Goal: Information Seeking & Learning: Learn about a topic

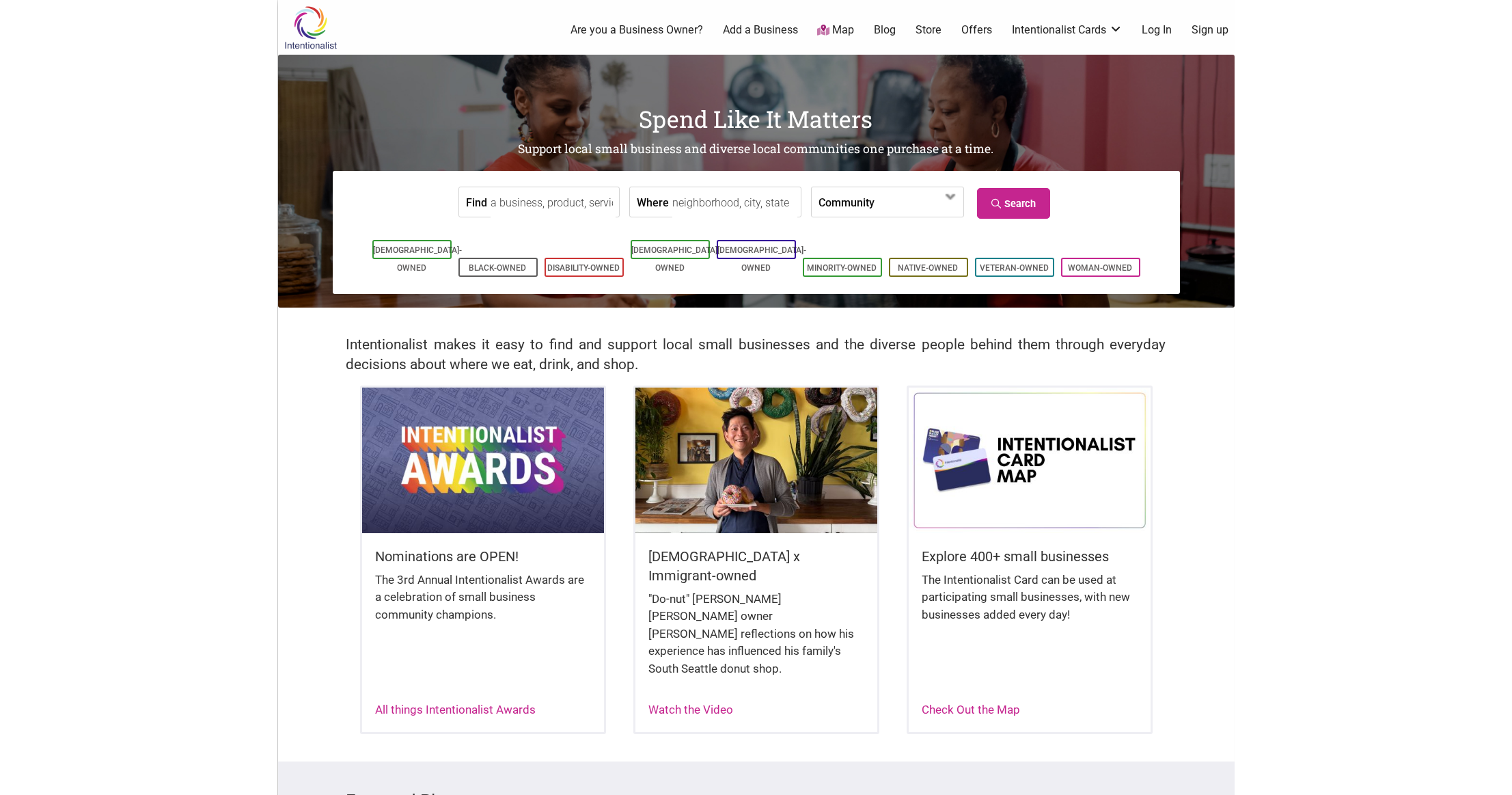
click at [683, 205] on input "Where" at bounding box center [734, 203] width 125 height 31
type input "Tacoma, WA, USA"
click at [1035, 203] on link "Search" at bounding box center [1014, 203] width 73 height 31
click at [723, 205] on input "Tacoma, WA, USA" at bounding box center [734, 203] width 125 height 31
type input "Tacoma, WA, USA"
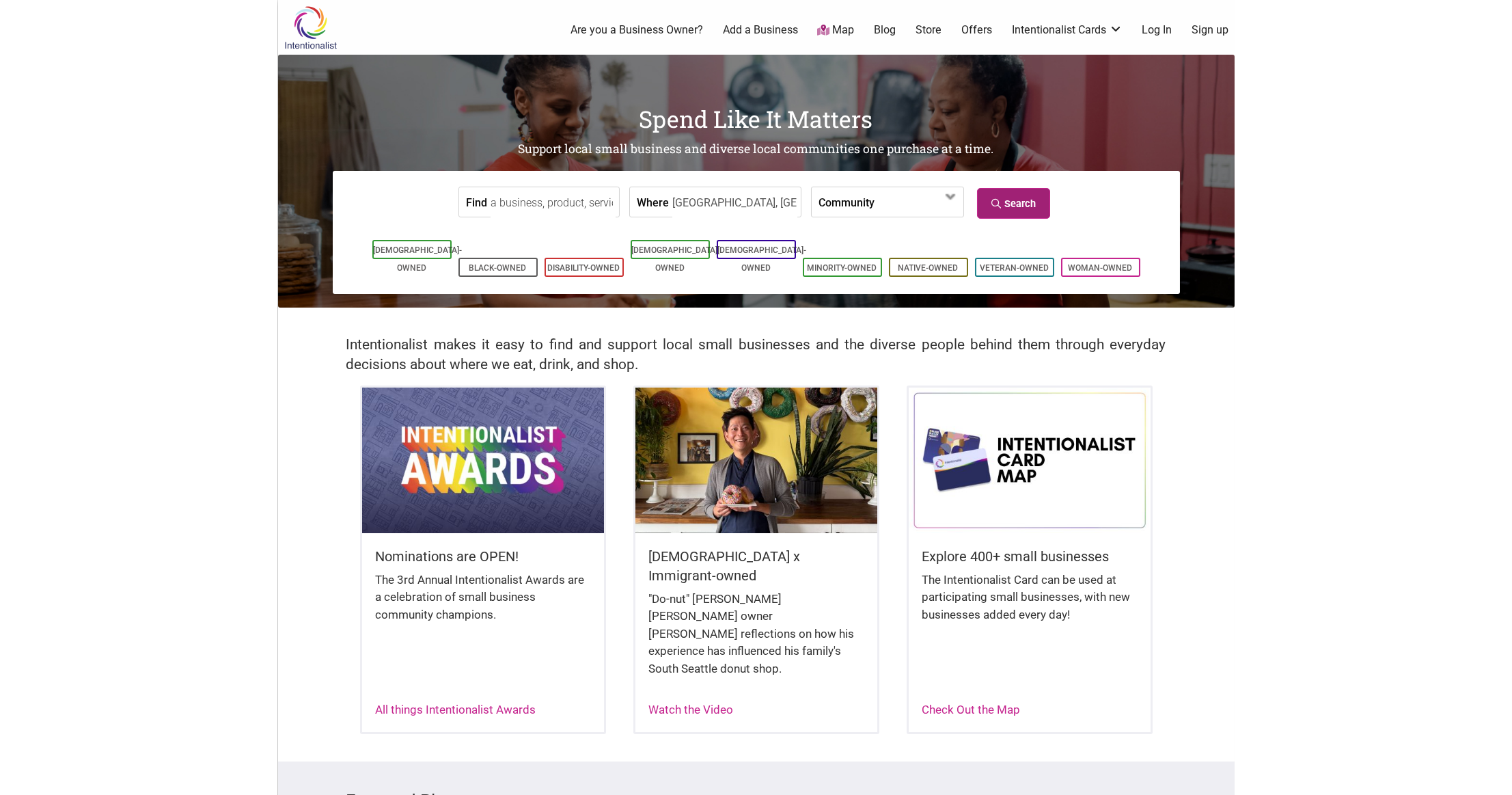
click at [1007, 207] on link "Search" at bounding box center [1014, 203] width 73 height 31
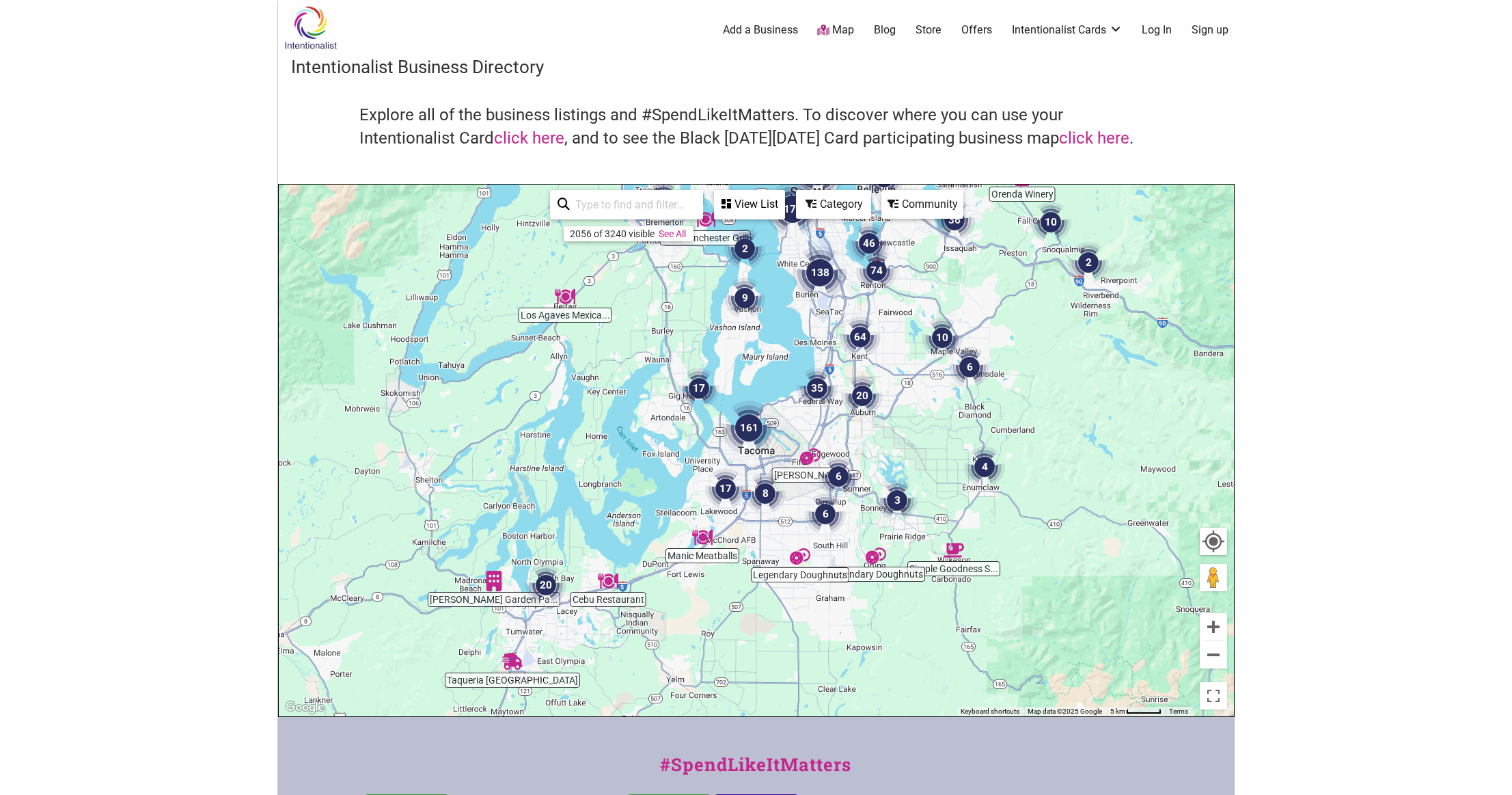
click at [751, 428] on img "161" at bounding box center [748, 428] width 54 height 54
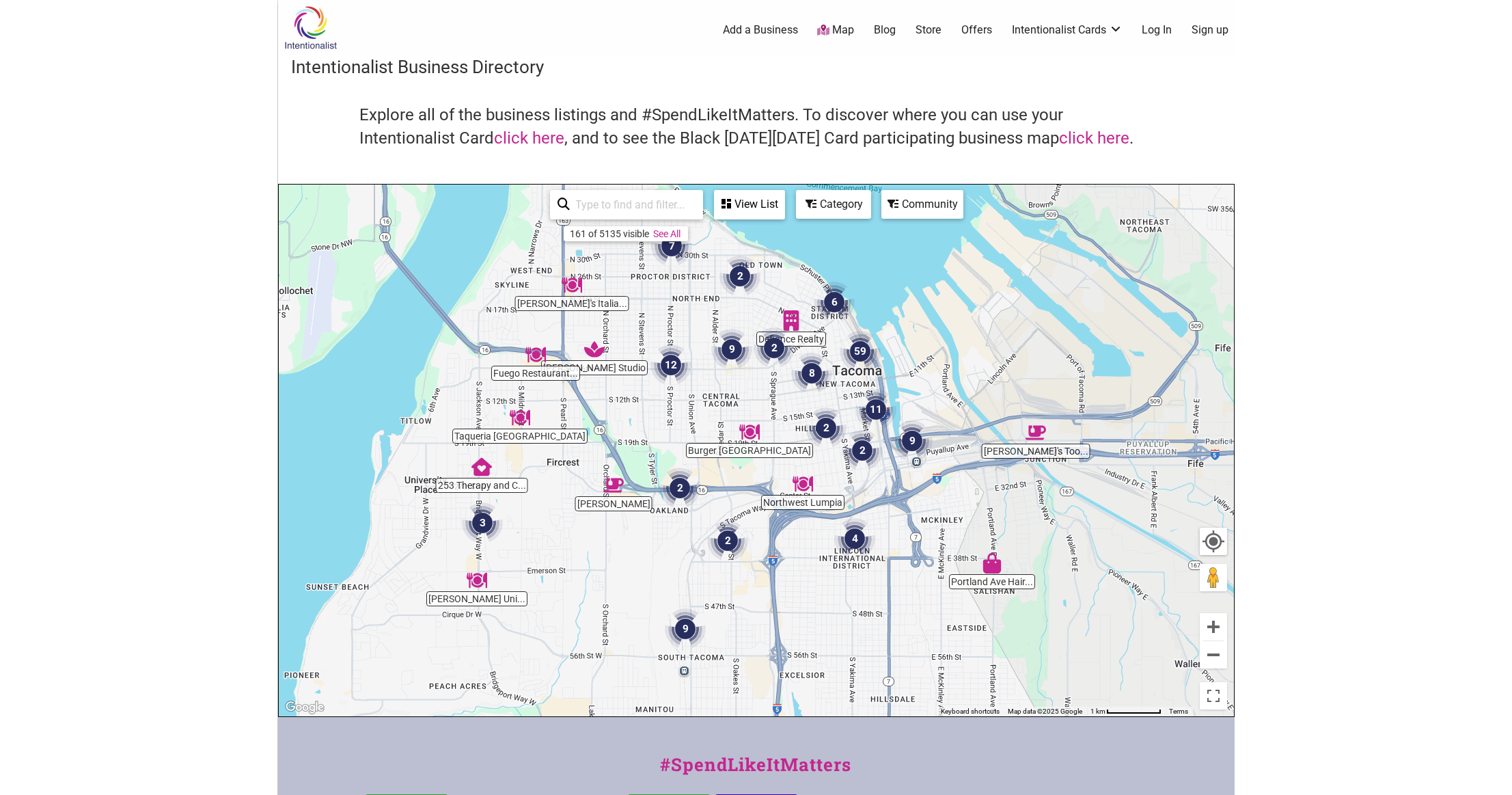
click at [784, 196] on div "Category" at bounding box center [749, 203] width 68 height 26
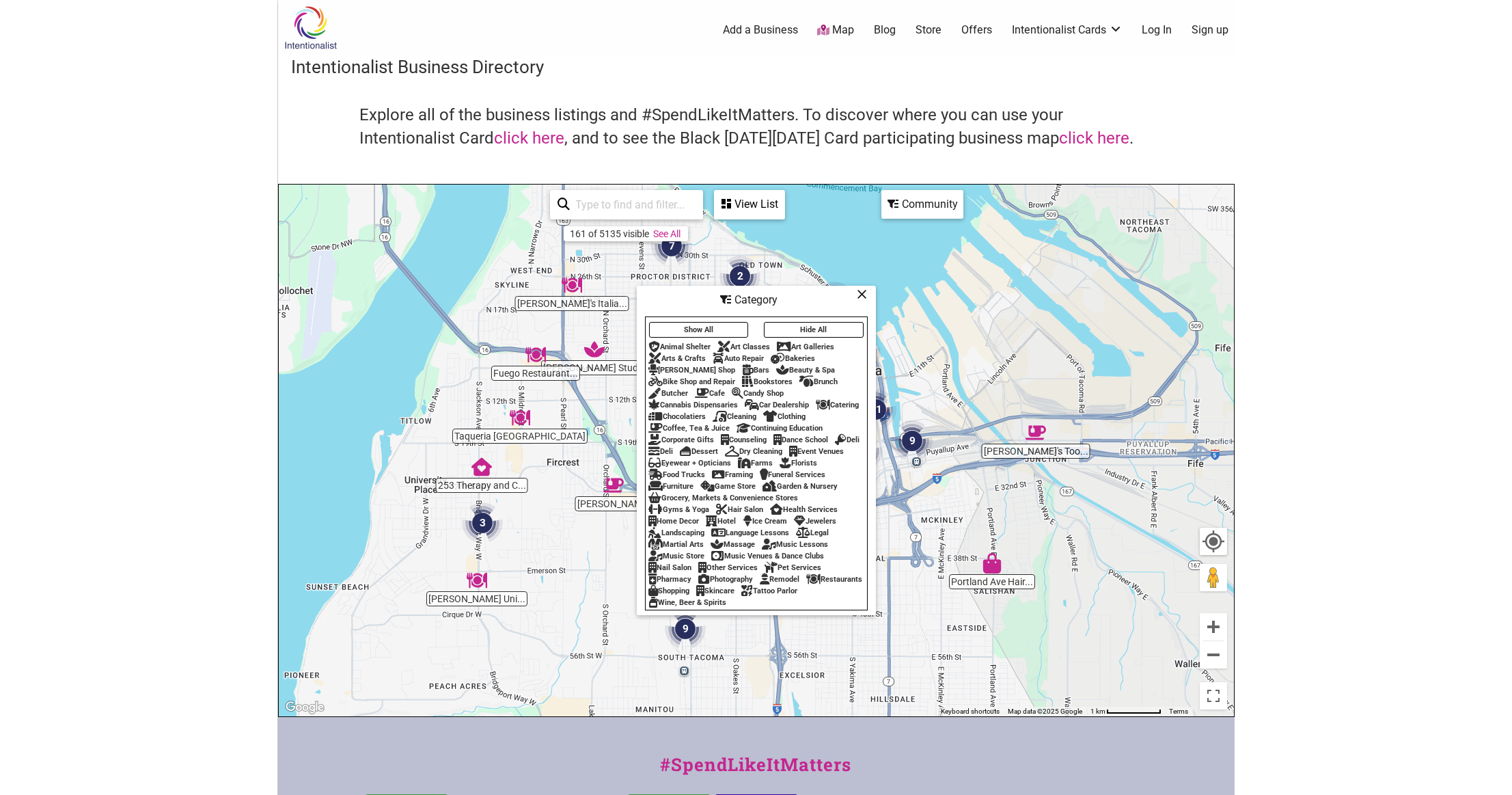
click at [806, 584] on div "Restaurants" at bounding box center [834, 578] width 56 height 9
click at [862, 293] on icon at bounding box center [862, 293] width 10 height 1
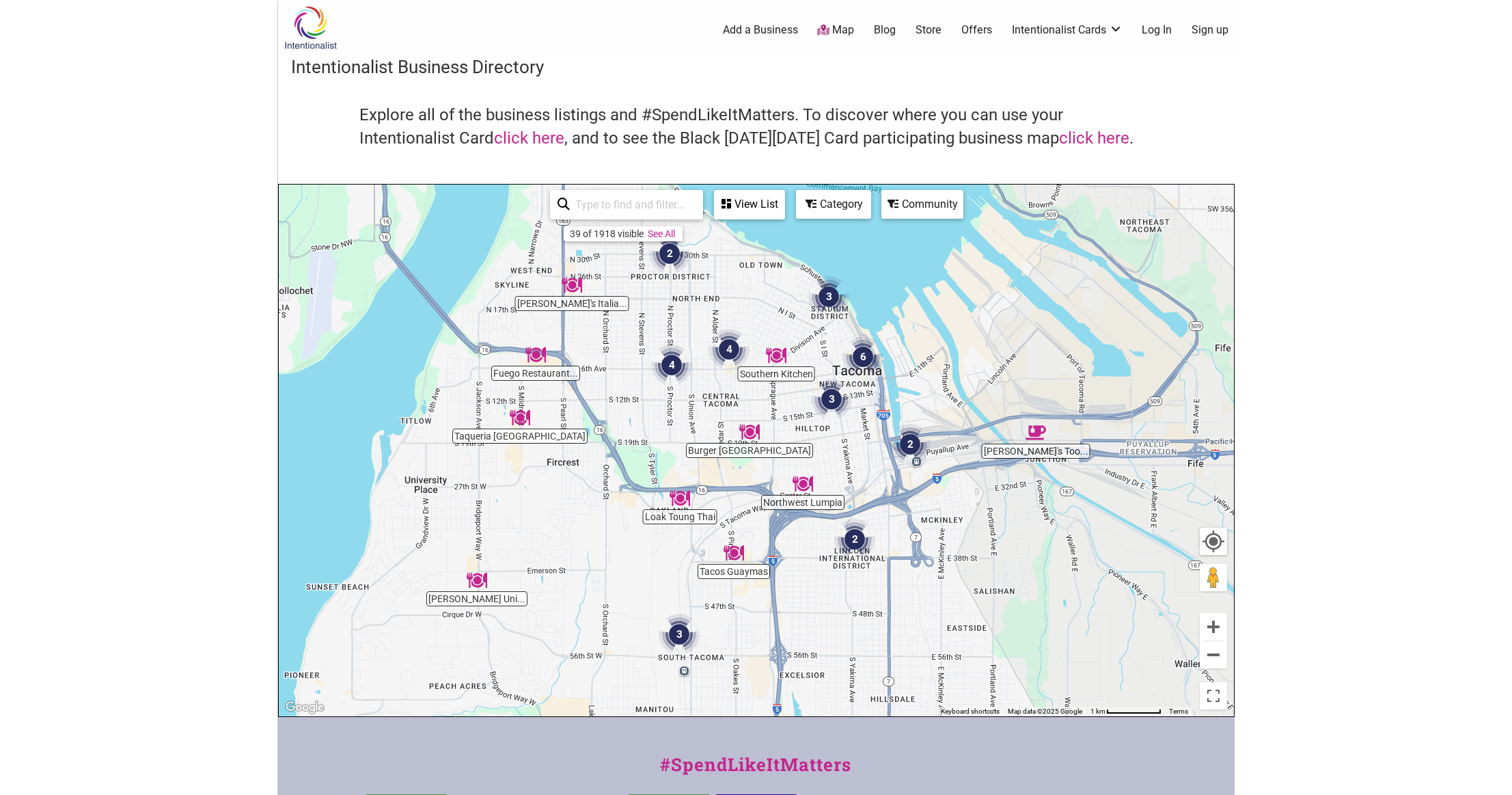
click at [779, 375] on div "To navigate, press the arrow keys." at bounding box center [756, 450] width 955 height 532
click at [778, 356] on img "Southern Kitchen" at bounding box center [776, 355] width 20 height 20
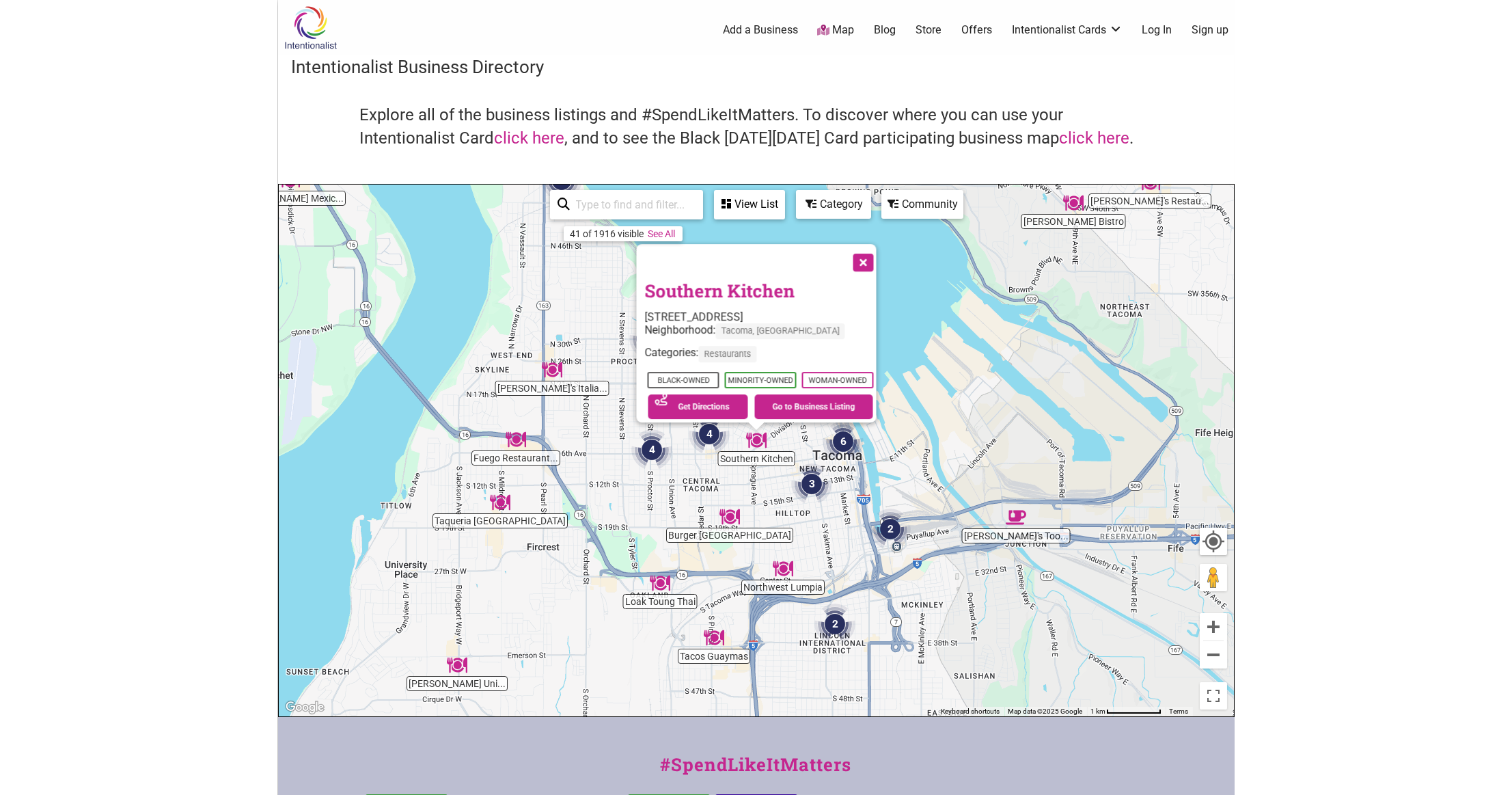
click at [338, 134] on div "Explore all of the business listings and #SpendLikeItMatters. To discover where…" at bounding box center [756, 144] width 929 height 80
click at [874, 254] on button "Close" at bounding box center [862, 261] width 34 height 34
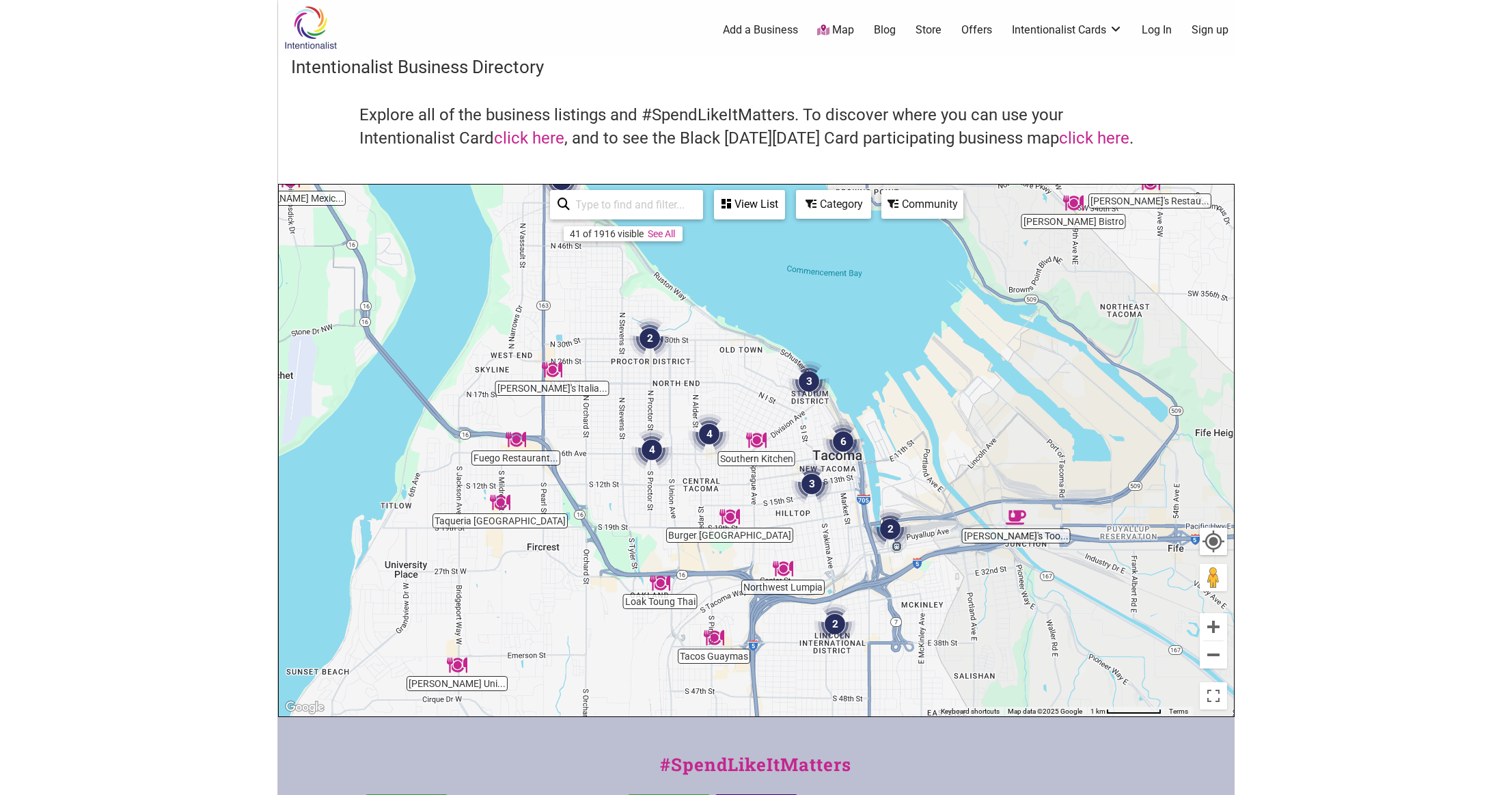
click at [515, 437] on img "Fuego Restaurant Bar and Lounge" at bounding box center [515, 439] width 20 height 20
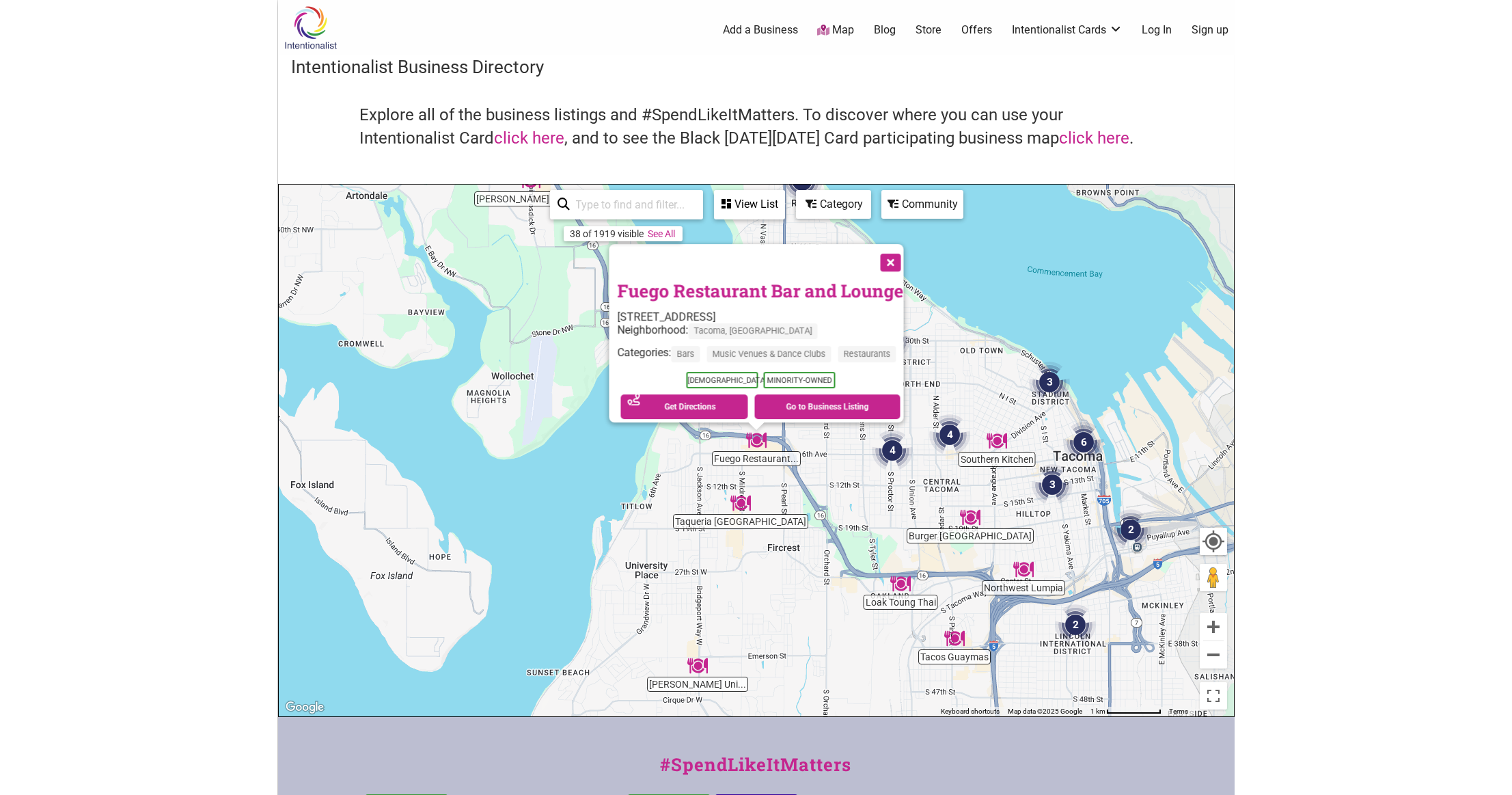
click at [897, 257] on button "Close" at bounding box center [889, 261] width 34 height 34
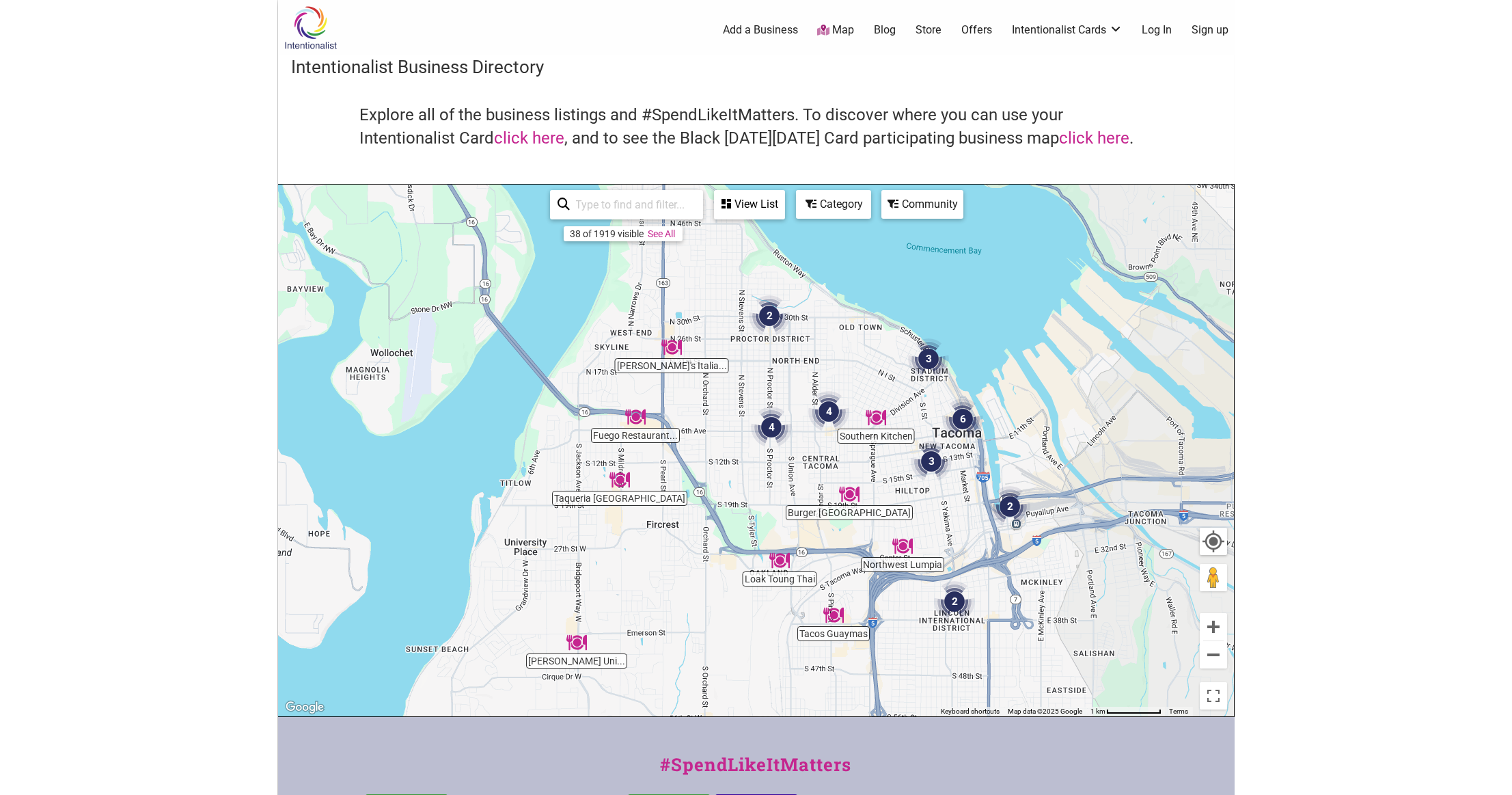
drag, startPoint x: 1019, startPoint y: 498, endPoint x: 850, endPoint y: 475, distance: 170.6
click at [850, 475] on div "To navigate, press the arrow keys." at bounding box center [756, 450] width 955 height 532
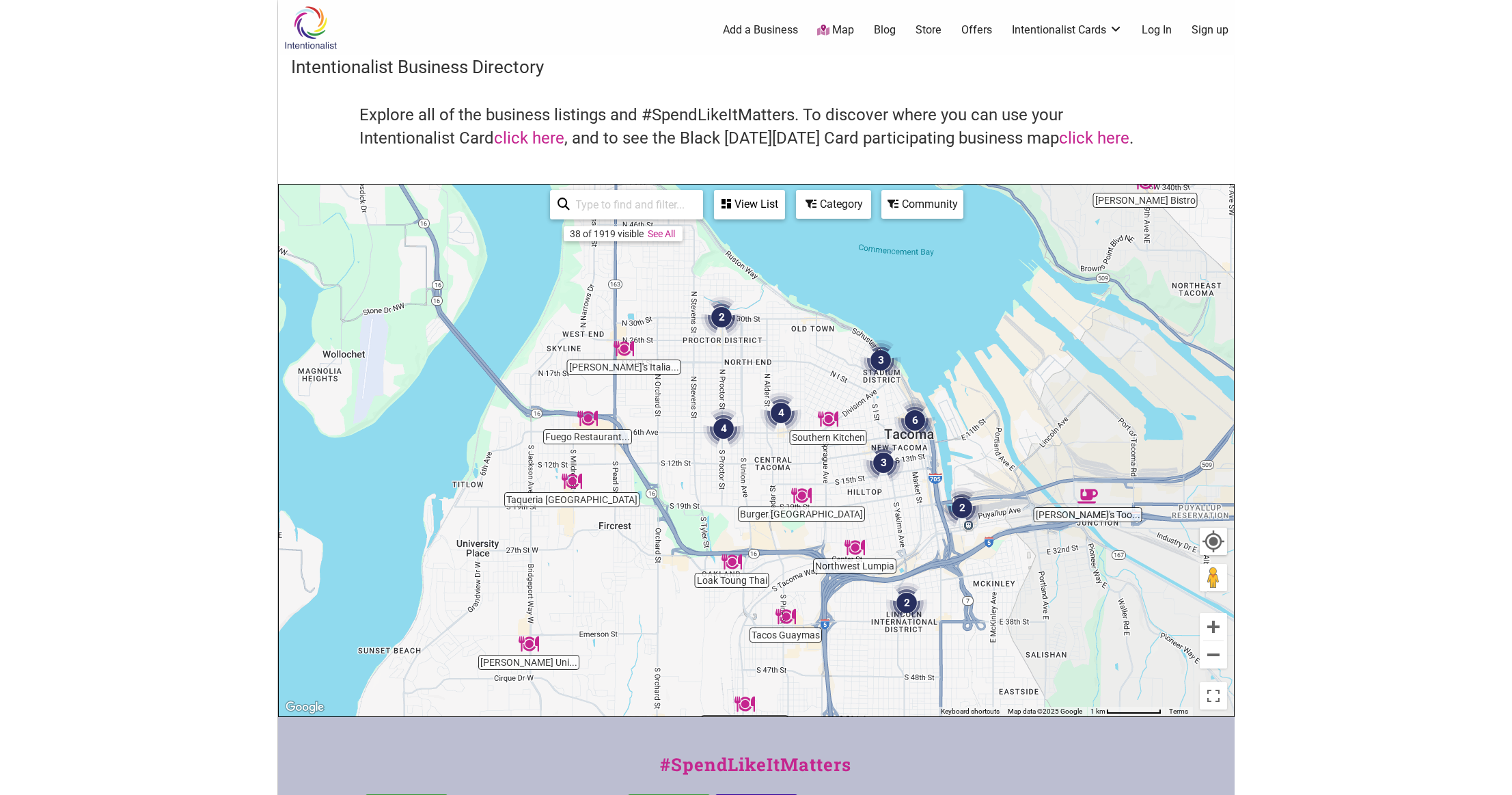
click at [880, 358] on img "3" at bounding box center [880, 359] width 41 height 41
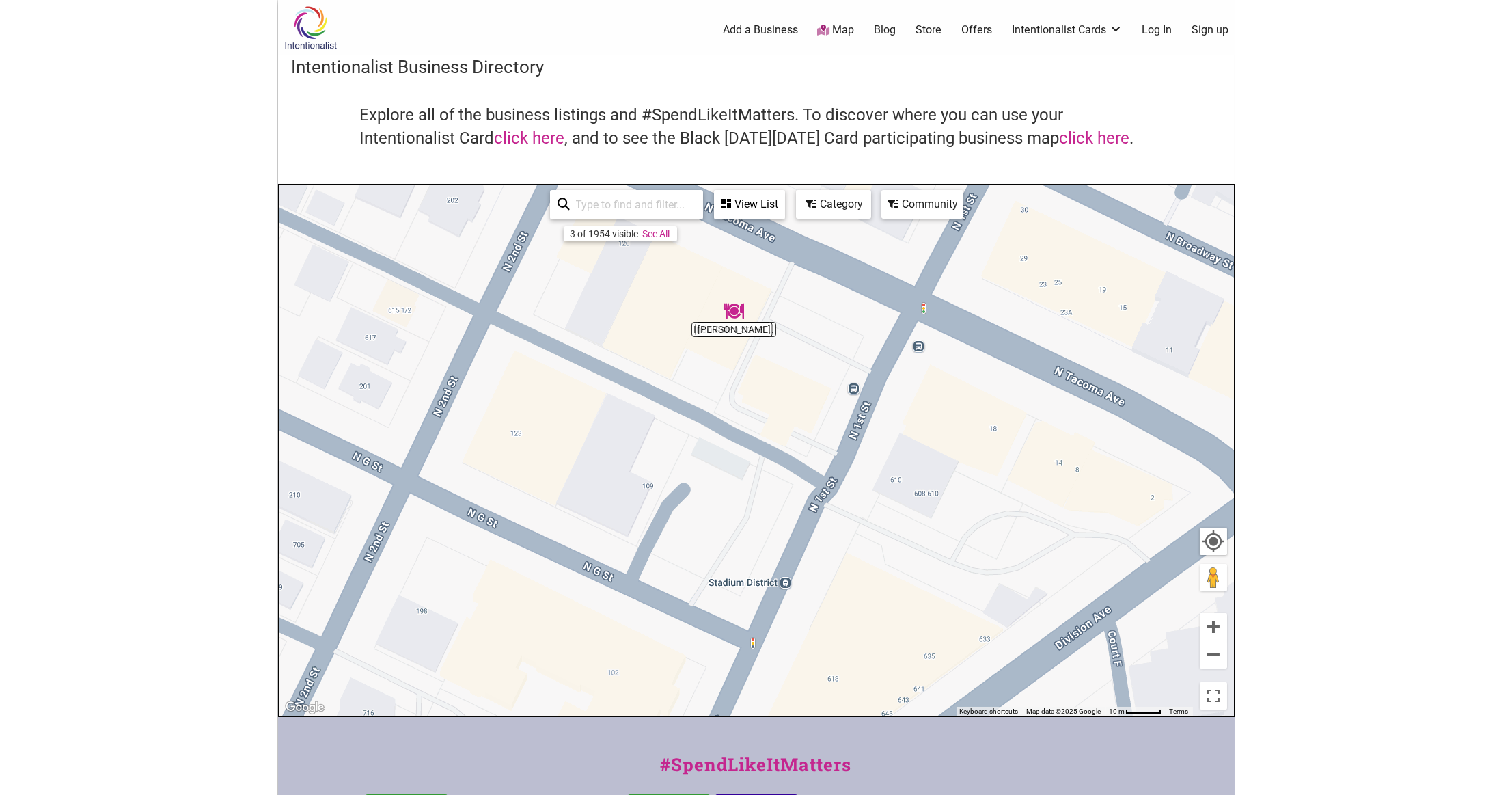
drag, startPoint x: 752, startPoint y: 361, endPoint x: 778, endPoint y: 437, distance: 80.3
click at [778, 437] on div "To navigate, press the arrow keys." at bounding box center [756, 450] width 955 height 532
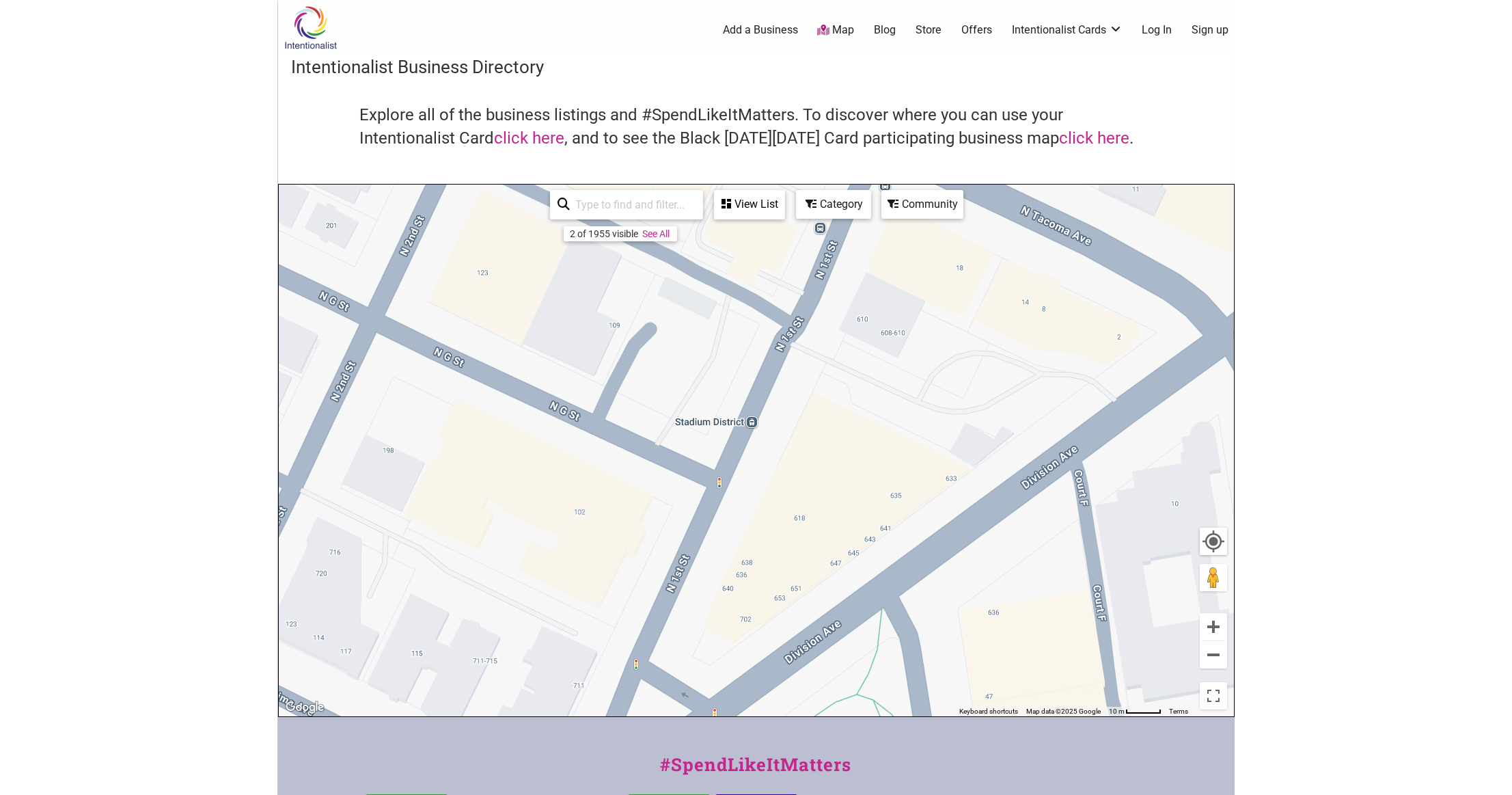
drag, startPoint x: 730, startPoint y: 442, endPoint x: 697, endPoint y: 275, distance: 170.2
click at [697, 277] on div "To navigate, press the arrow keys." at bounding box center [756, 450] width 955 height 532
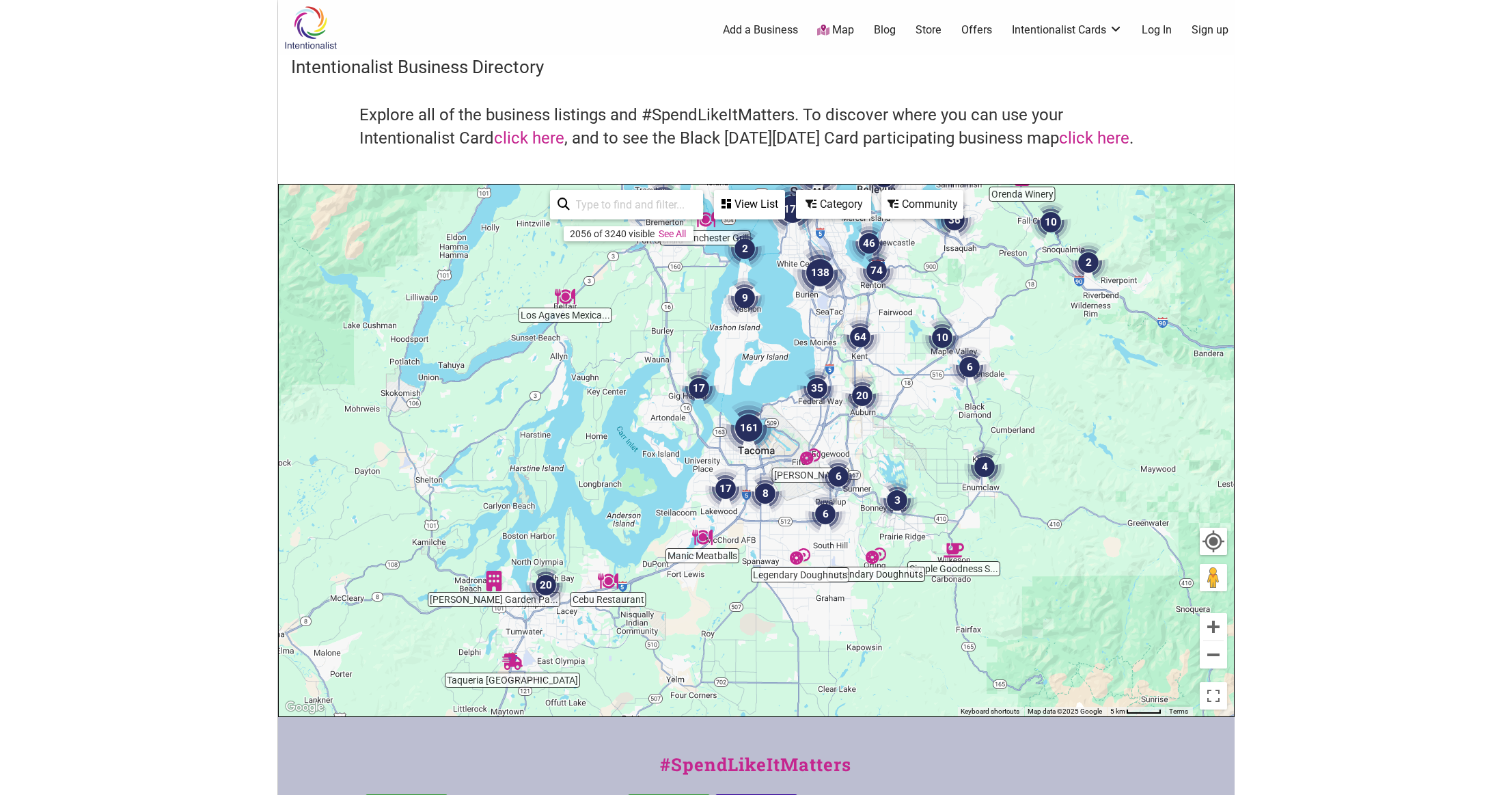
click at [784, 200] on div "Category" at bounding box center [749, 203] width 68 height 26
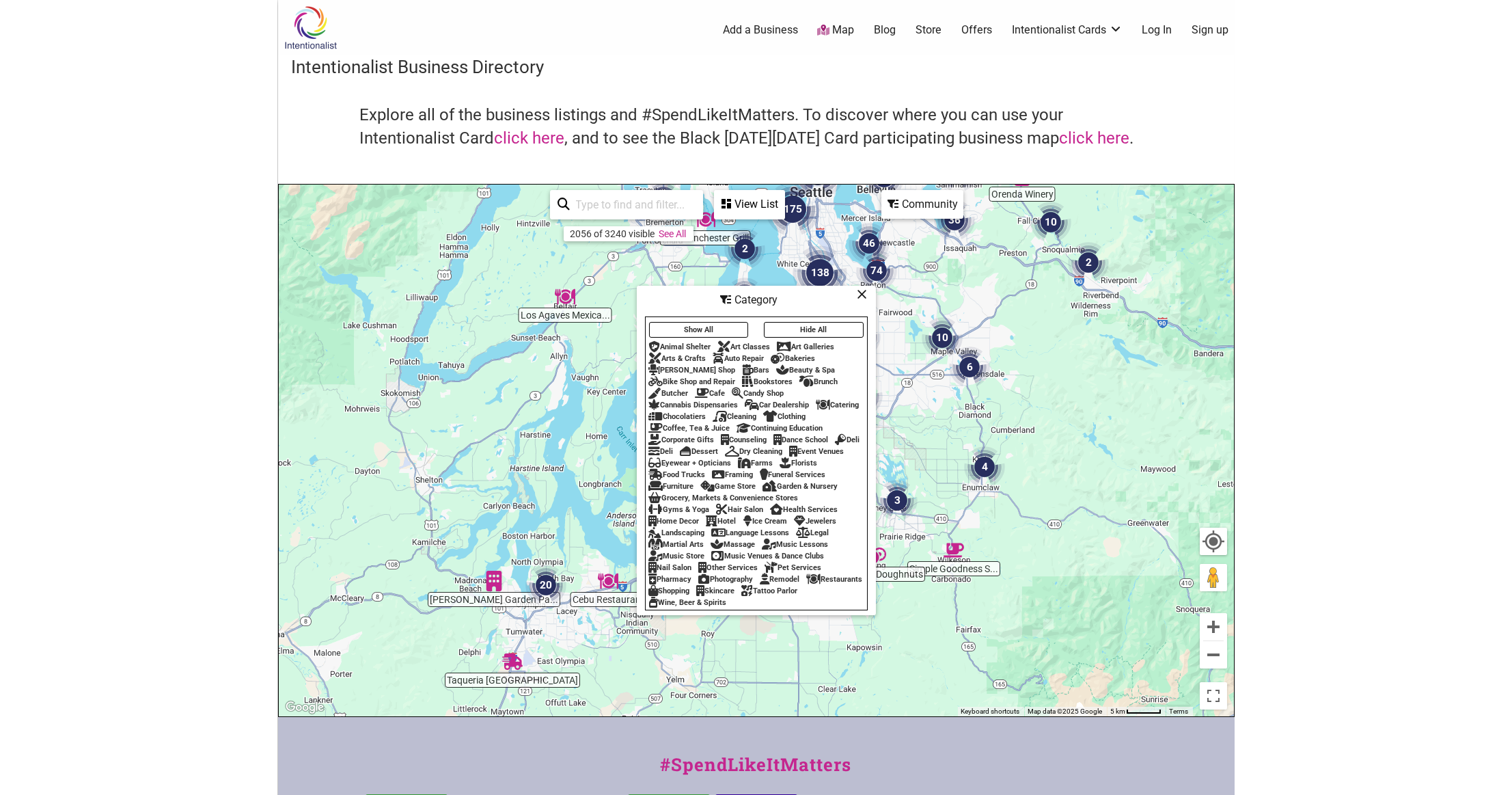
click at [806, 584] on div "Restaurants" at bounding box center [834, 578] width 56 height 9
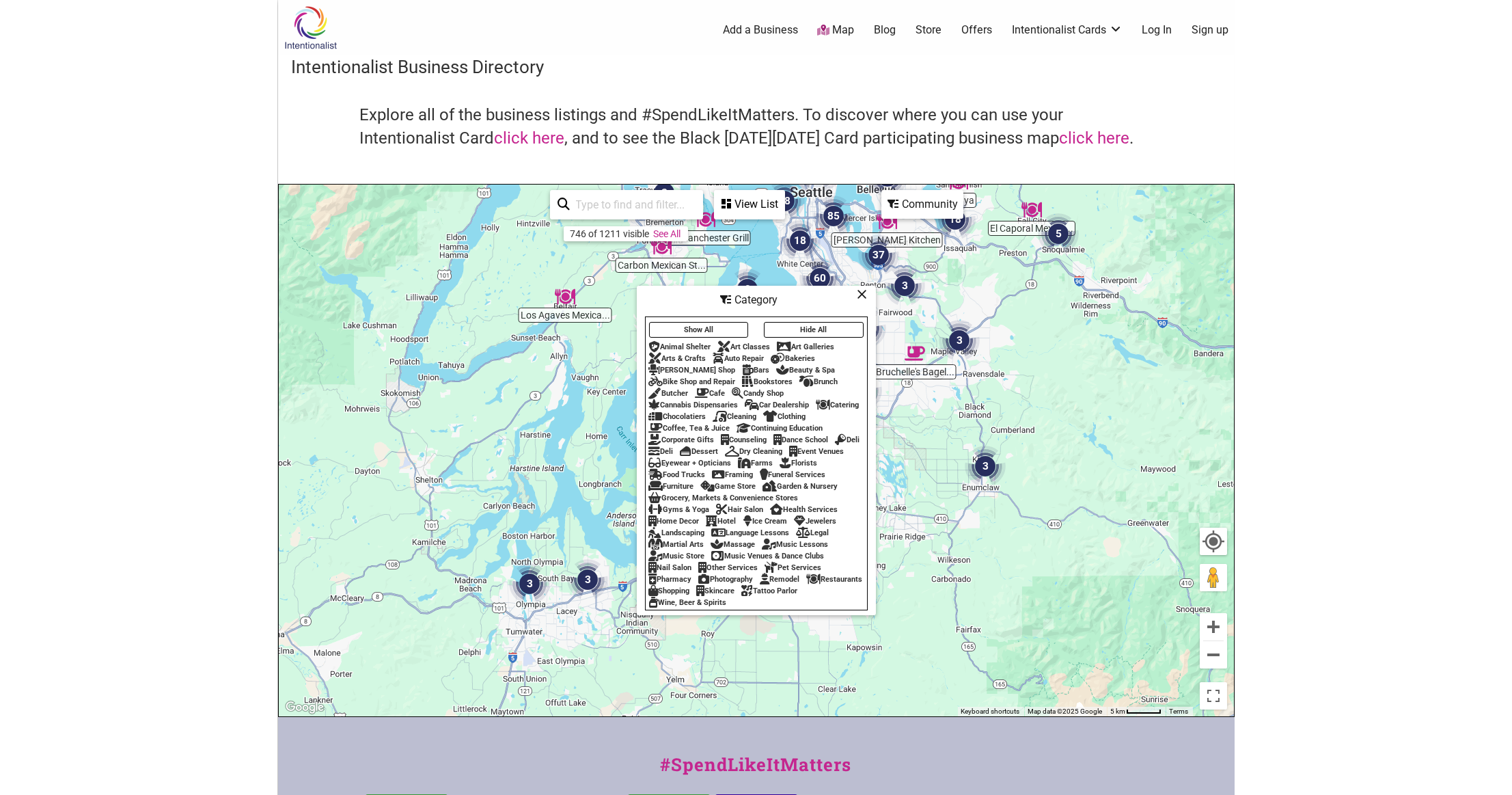
click at [249, 219] on body "× Menu 0 Add a Business Map Blog Store Offers Intentionalist Cards Buy Black Ca…" at bounding box center [756, 398] width 1512 height 795
click at [865, 293] on icon at bounding box center [862, 293] width 10 height 1
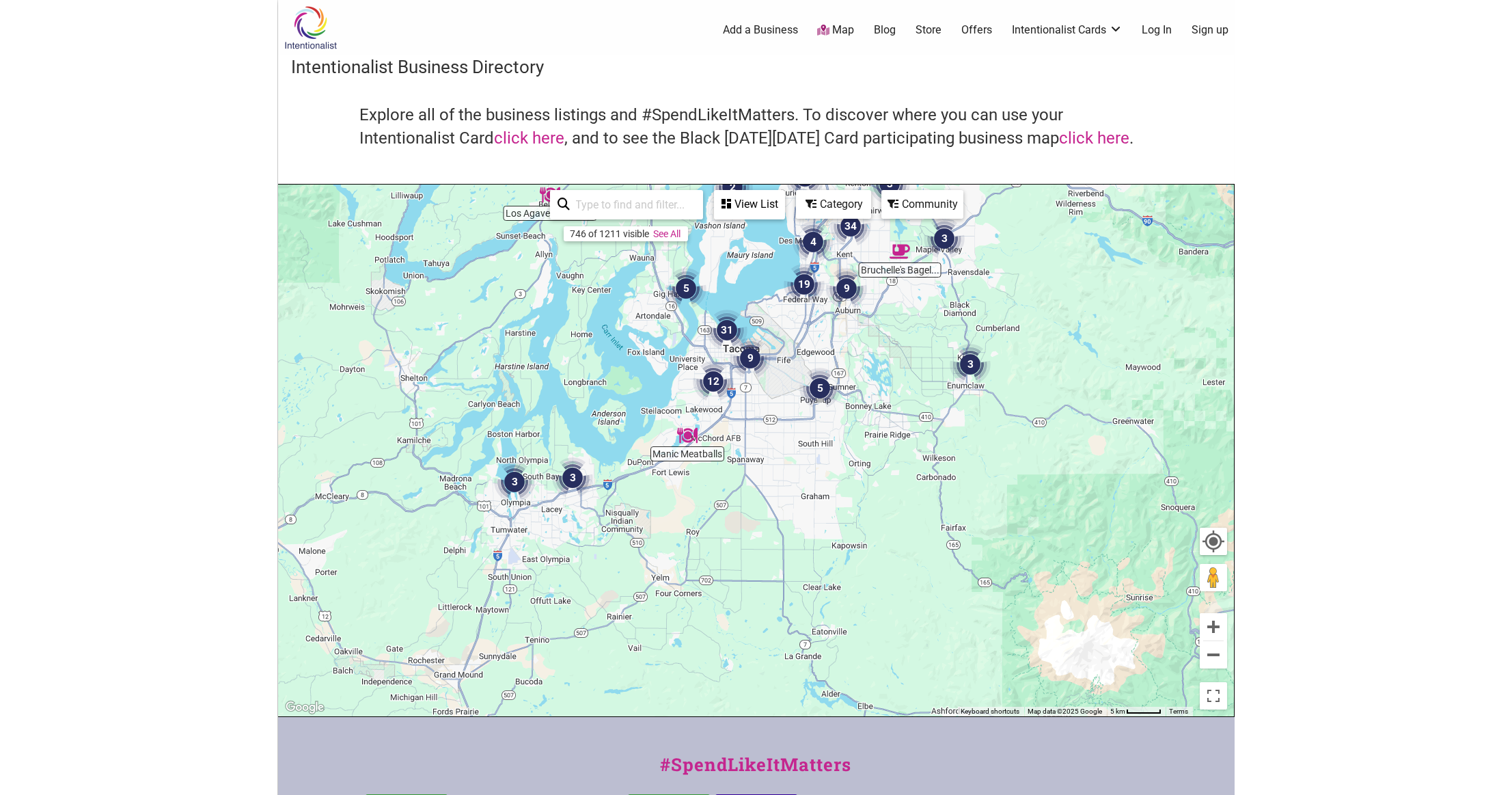
drag, startPoint x: 790, startPoint y: 516, endPoint x: 776, endPoint y: 413, distance: 103.9
click at [776, 413] on div "To navigate, press the arrow keys." at bounding box center [756, 450] width 955 height 532
click at [1215, 629] on button "Zoom in" at bounding box center [1213, 626] width 27 height 27
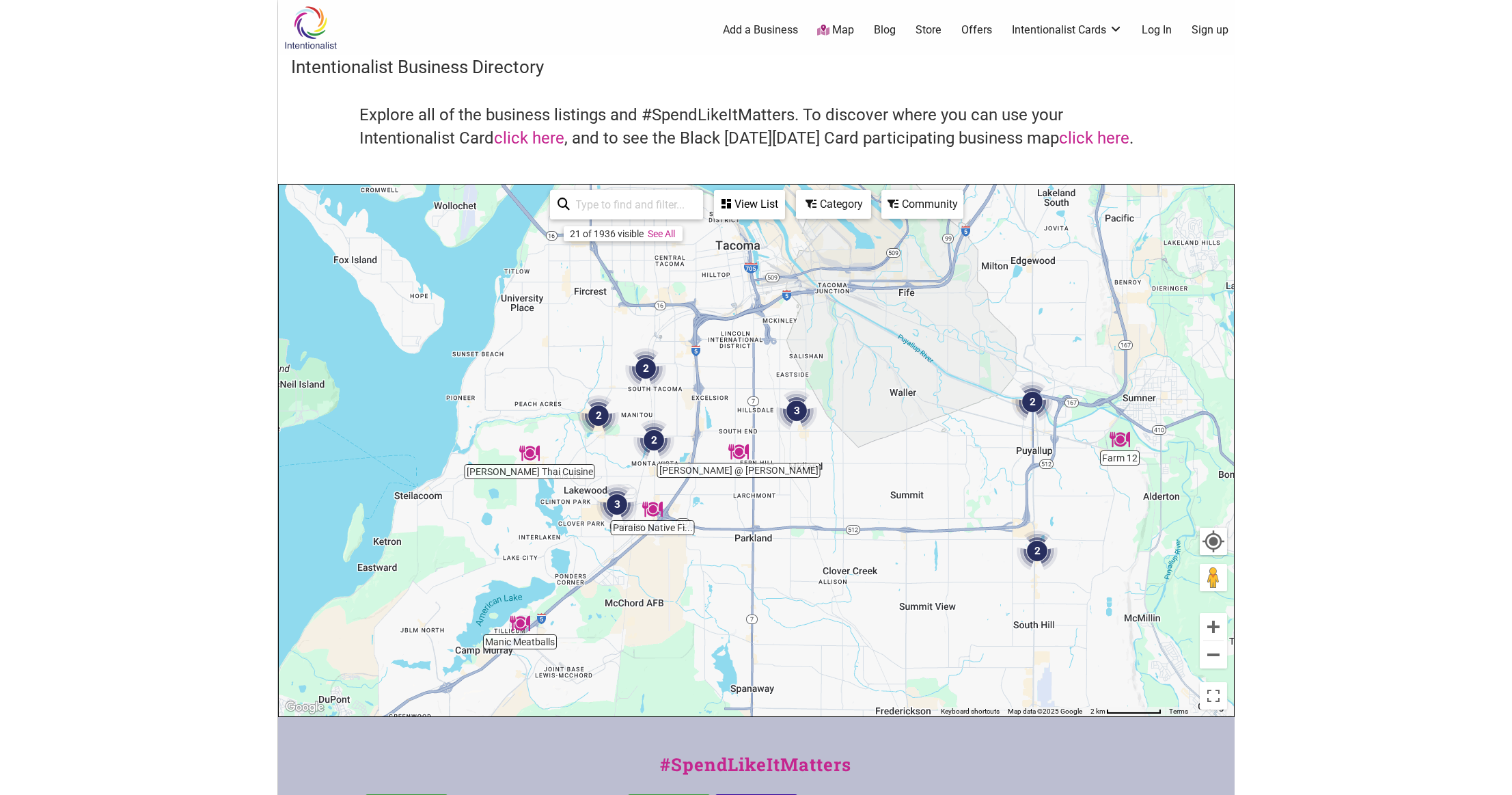
drag, startPoint x: 719, startPoint y: 447, endPoint x: 759, endPoint y: 655, distance: 211.8
click at [759, 655] on div "To navigate, press the arrow keys." at bounding box center [756, 450] width 955 height 532
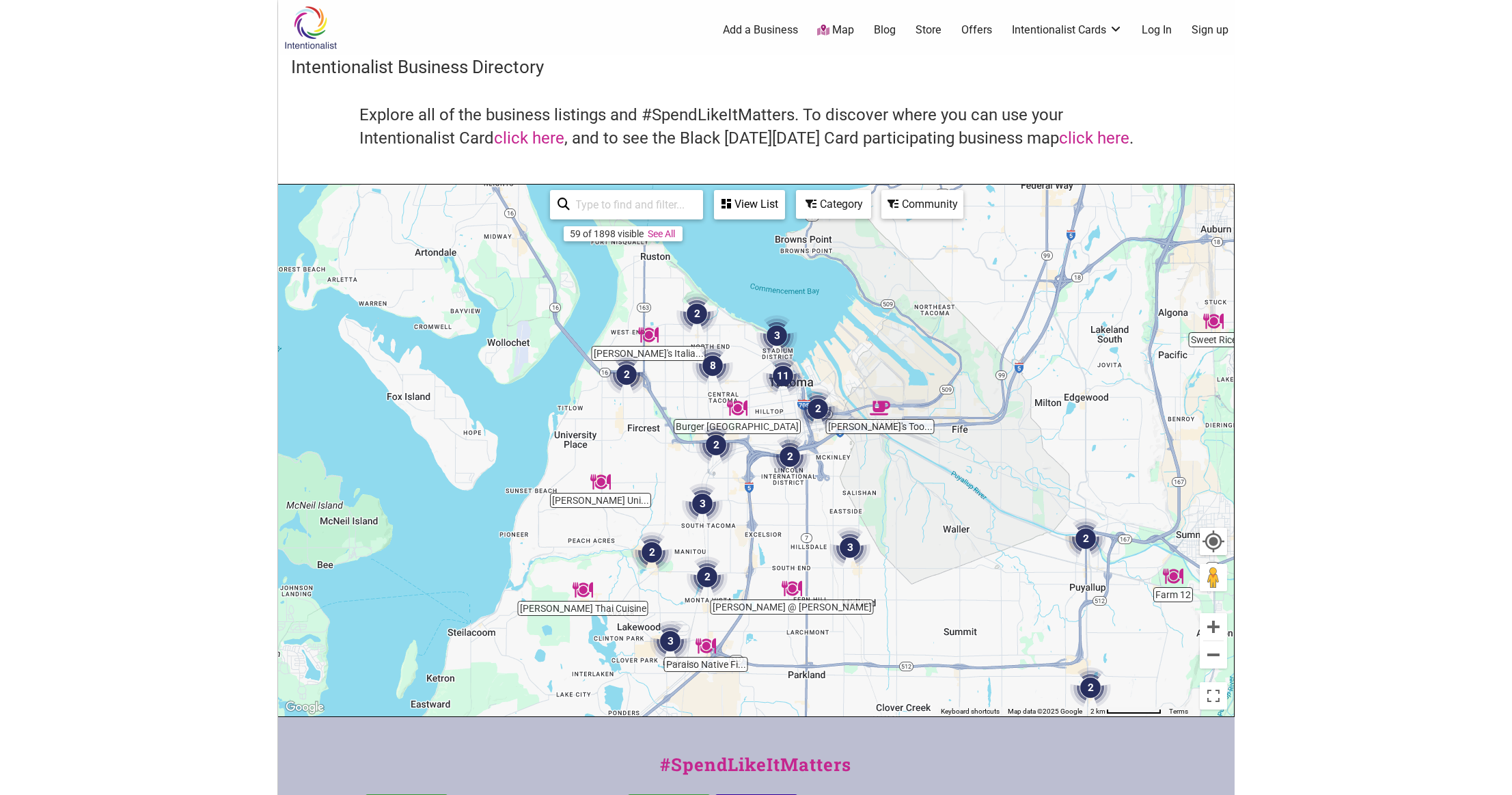
drag, startPoint x: 709, startPoint y: 363, endPoint x: 782, endPoint y: 506, distance: 160.6
click at [765, 501] on div "To navigate, press the arrow keys." at bounding box center [756, 450] width 955 height 532
click at [1215, 623] on button "Zoom in" at bounding box center [1213, 626] width 27 height 27
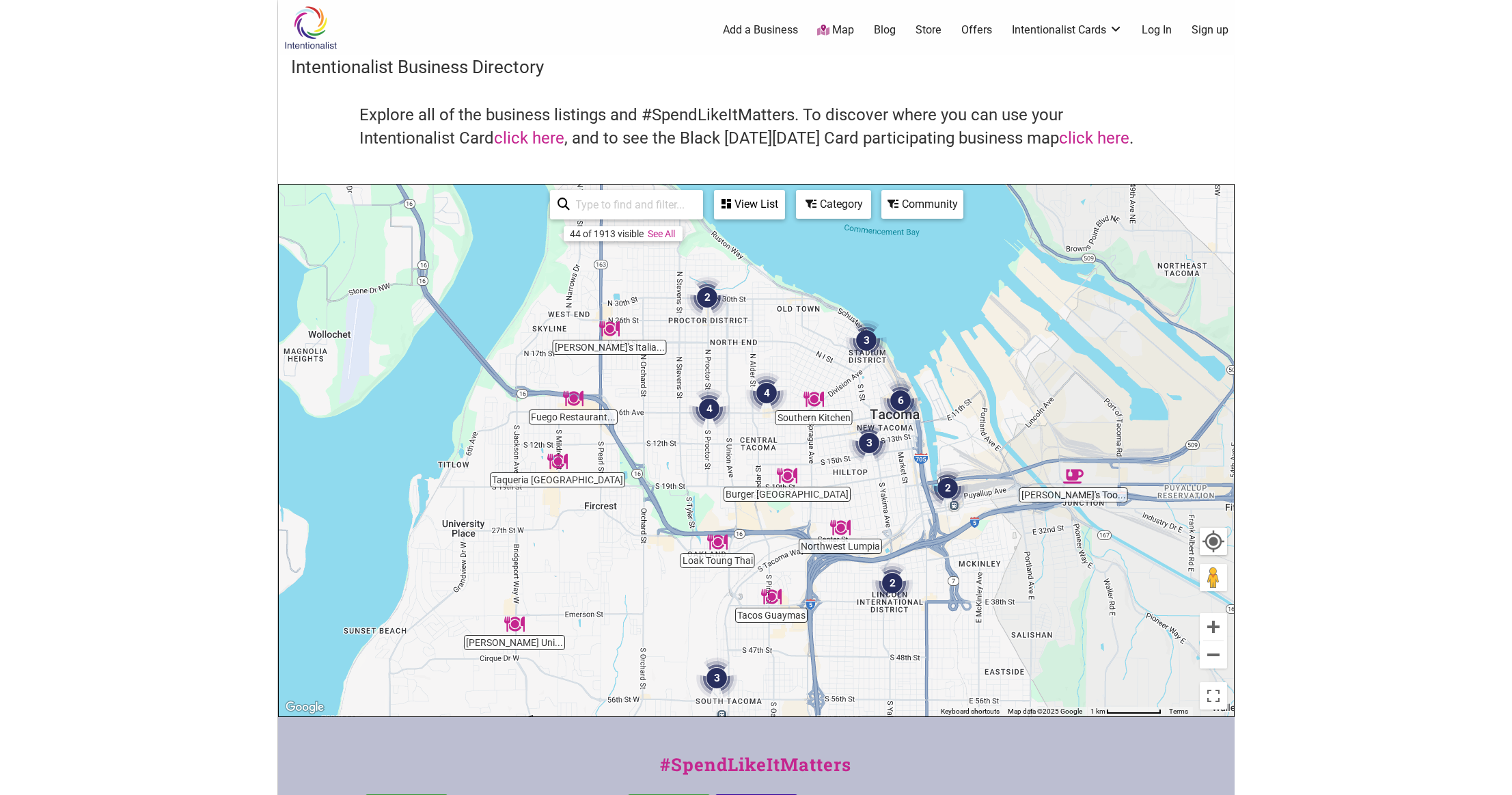
drag, startPoint x: 788, startPoint y: 490, endPoint x: 855, endPoint y: 592, distance: 122.0
click at [855, 592] on div "To navigate, press the arrow keys." at bounding box center [756, 450] width 955 height 532
drag, startPoint x: 1215, startPoint y: 631, endPoint x: 1174, endPoint y: 628, distance: 41.1
click at [1214, 631] on button "Zoom in" at bounding box center [1213, 626] width 27 height 27
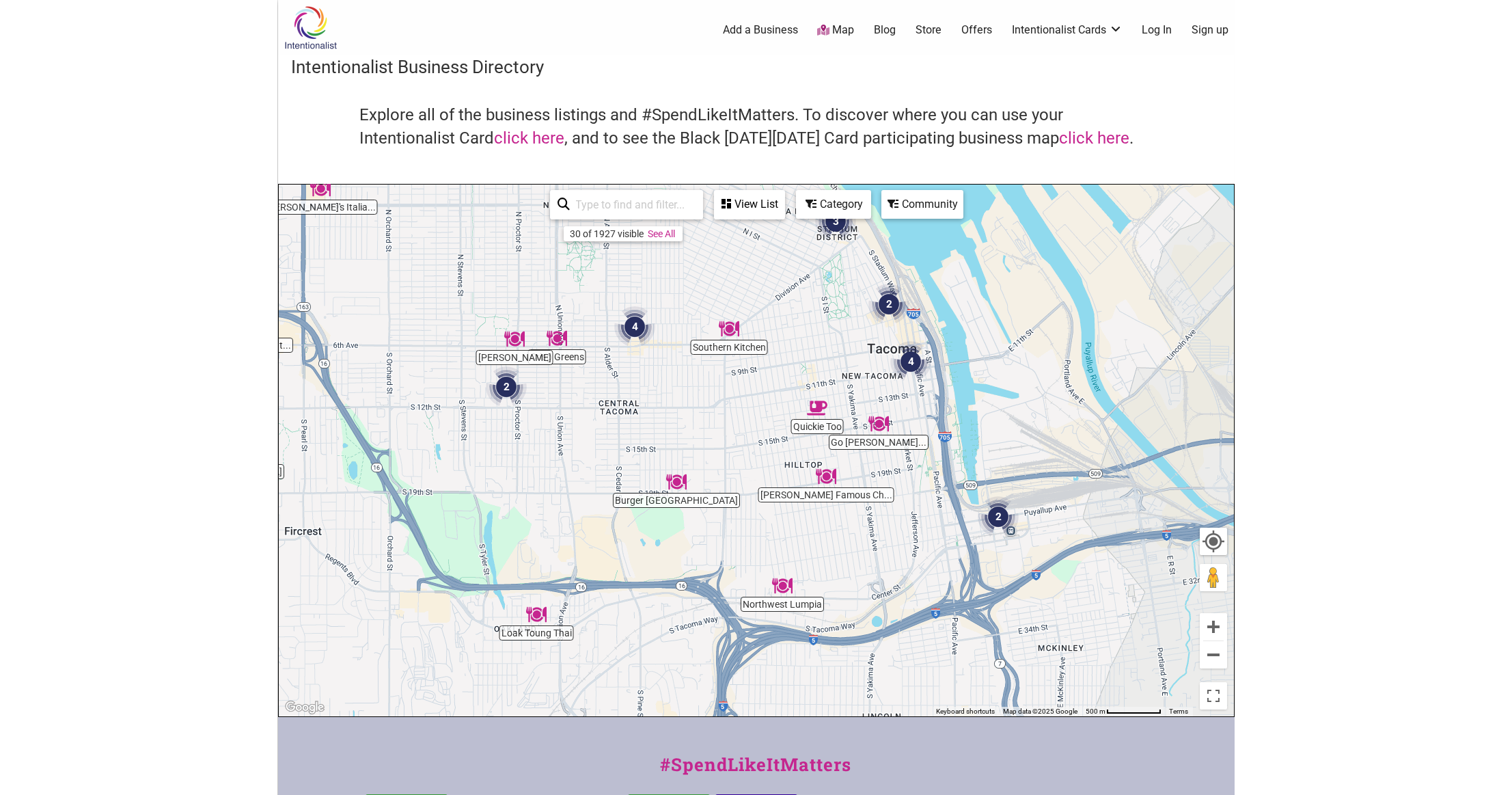
drag, startPoint x: 1039, startPoint y: 581, endPoint x: 896, endPoint y: 550, distance: 146.3
click at [896, 550] on div "To navigate, press the arrow keys." at bounding box center [756, 450] width 955 height 532
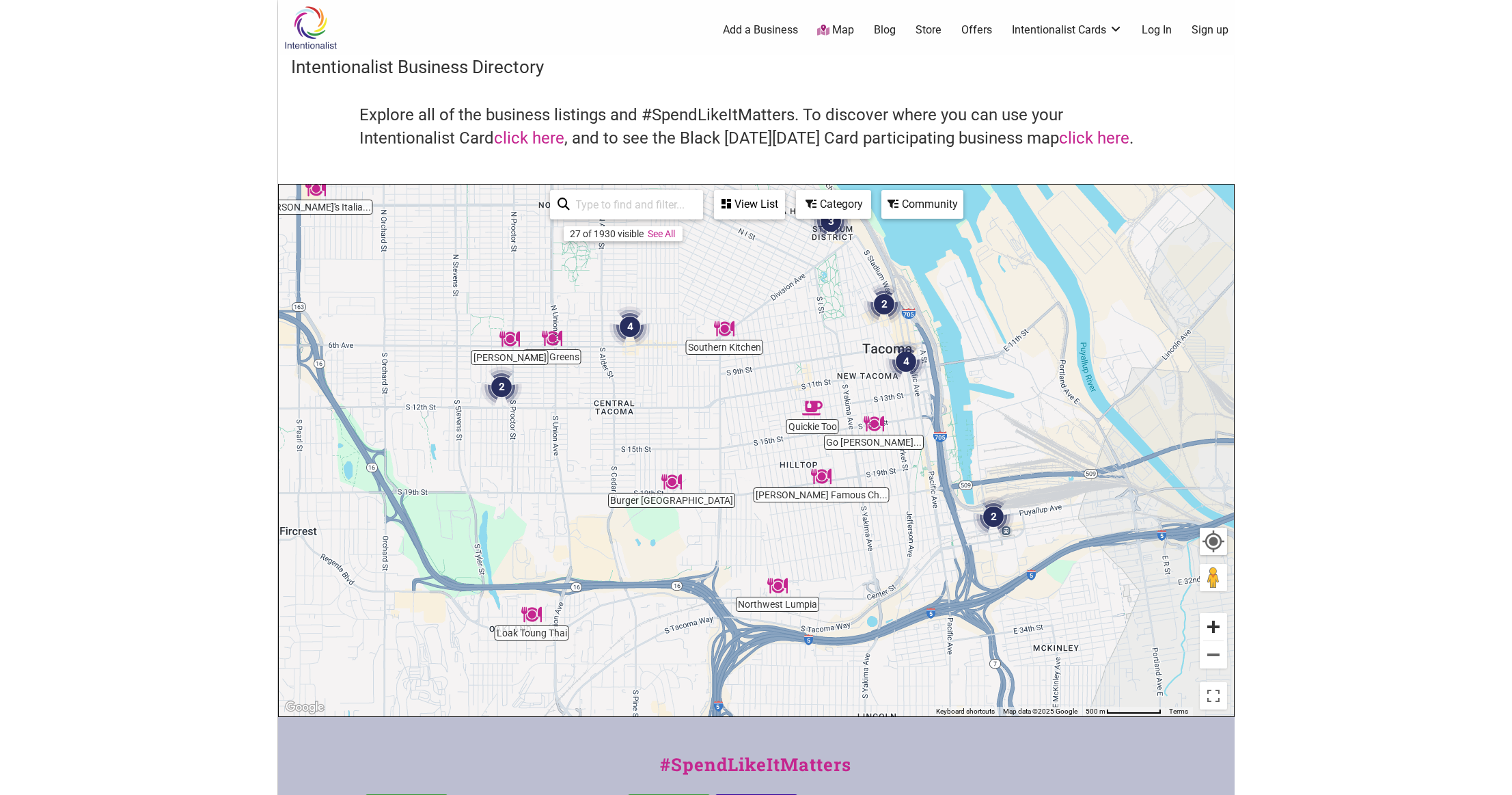
click at [1212, 627] on button "Zoom in" at bounding box center [1213, 626] width 27 height 27
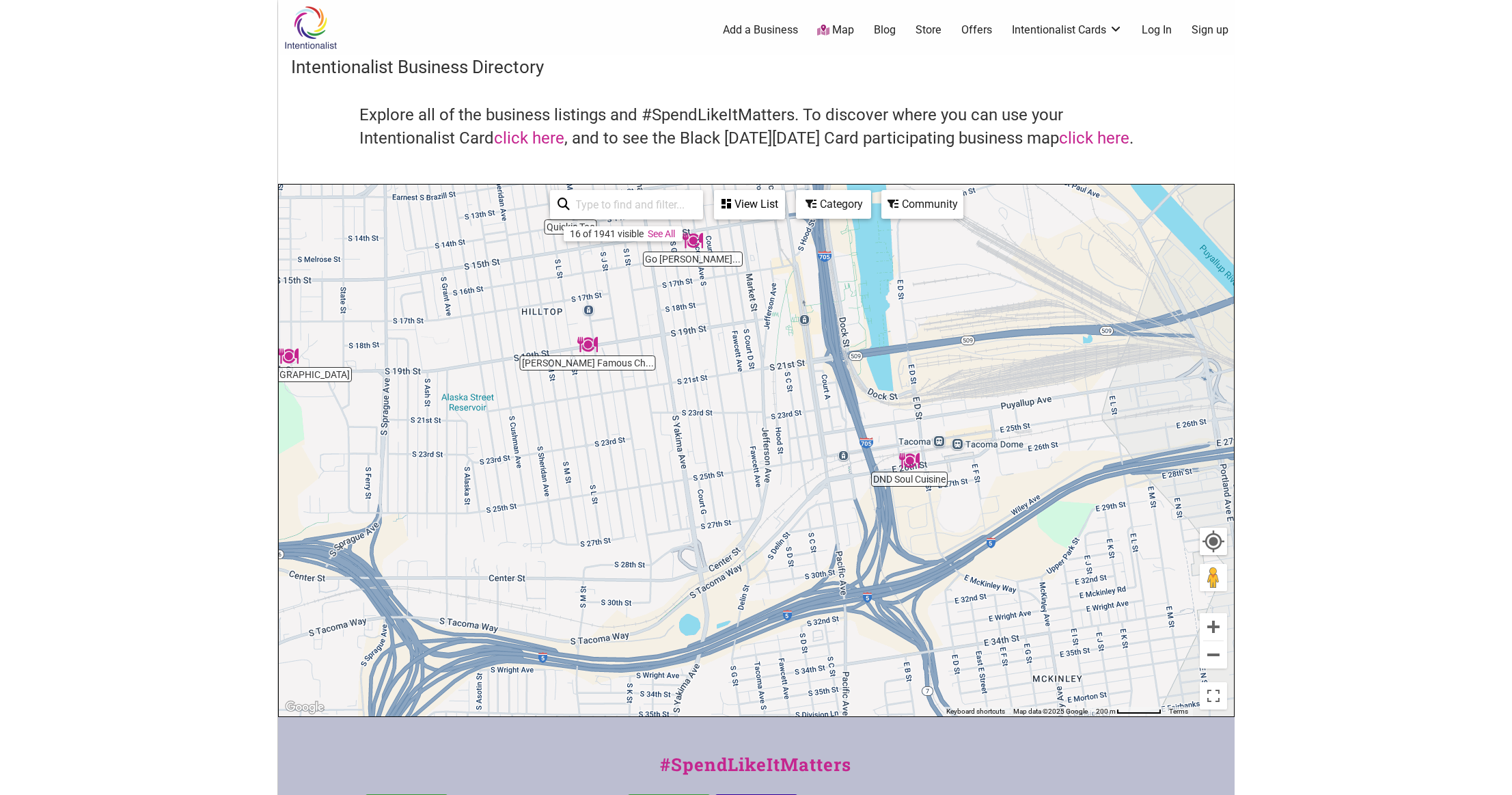
drag, startPoint x: 1097, startPoint y: 602, endPoint x: 796, endPoint y: 433, distance: 345.2
click at [796, 433] on div "To navigate, press the arrow keys." at bounding box center [756, 450] width 955 height 532
click at [952, 432] on img "Adela's Authentic Mexican Restaurant" at bounding box center [953, 431] width 20 height 20
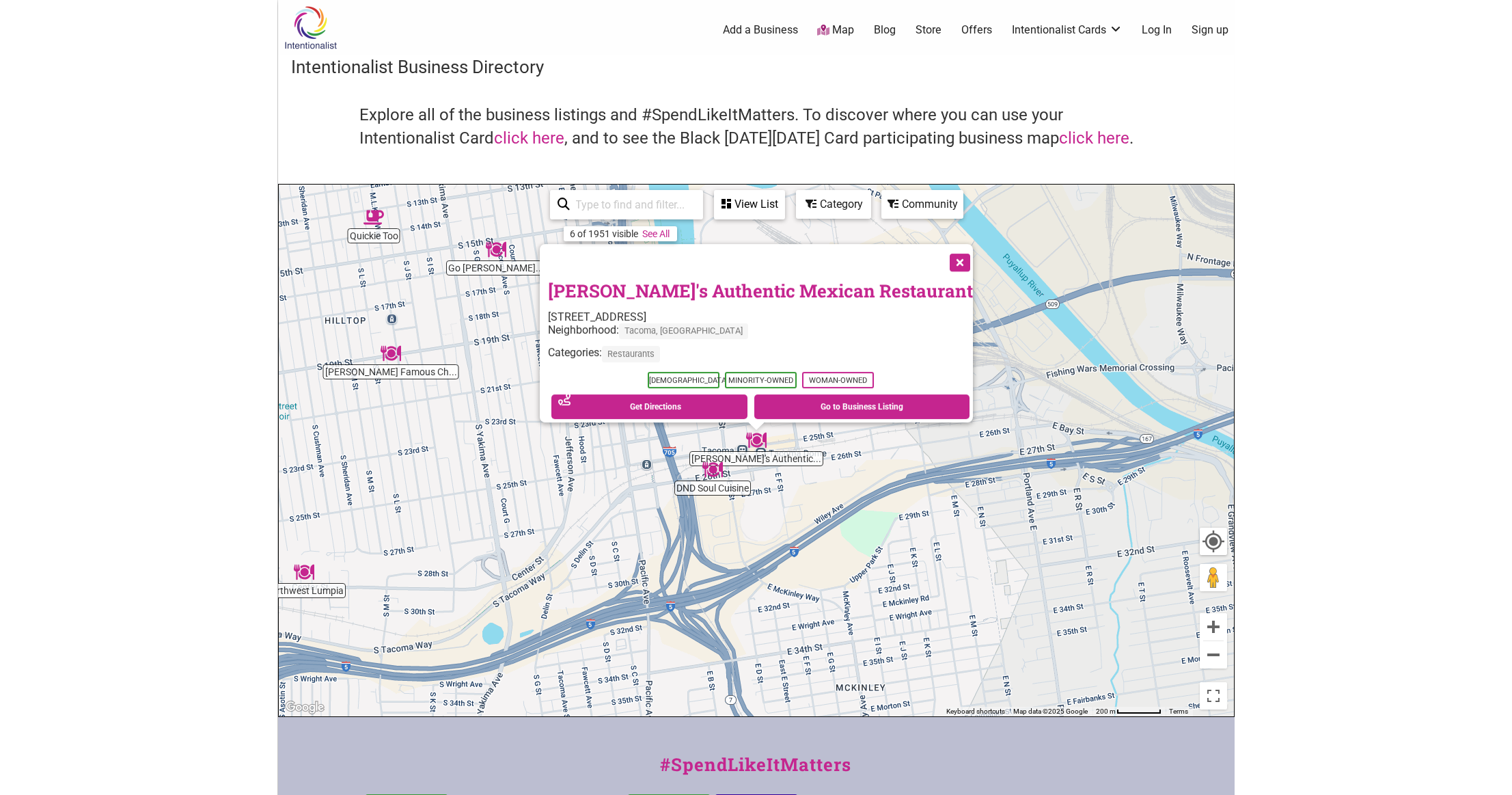
click at [942, 255] on button "Close" at bounding box center [959, 261] width 34 height 34
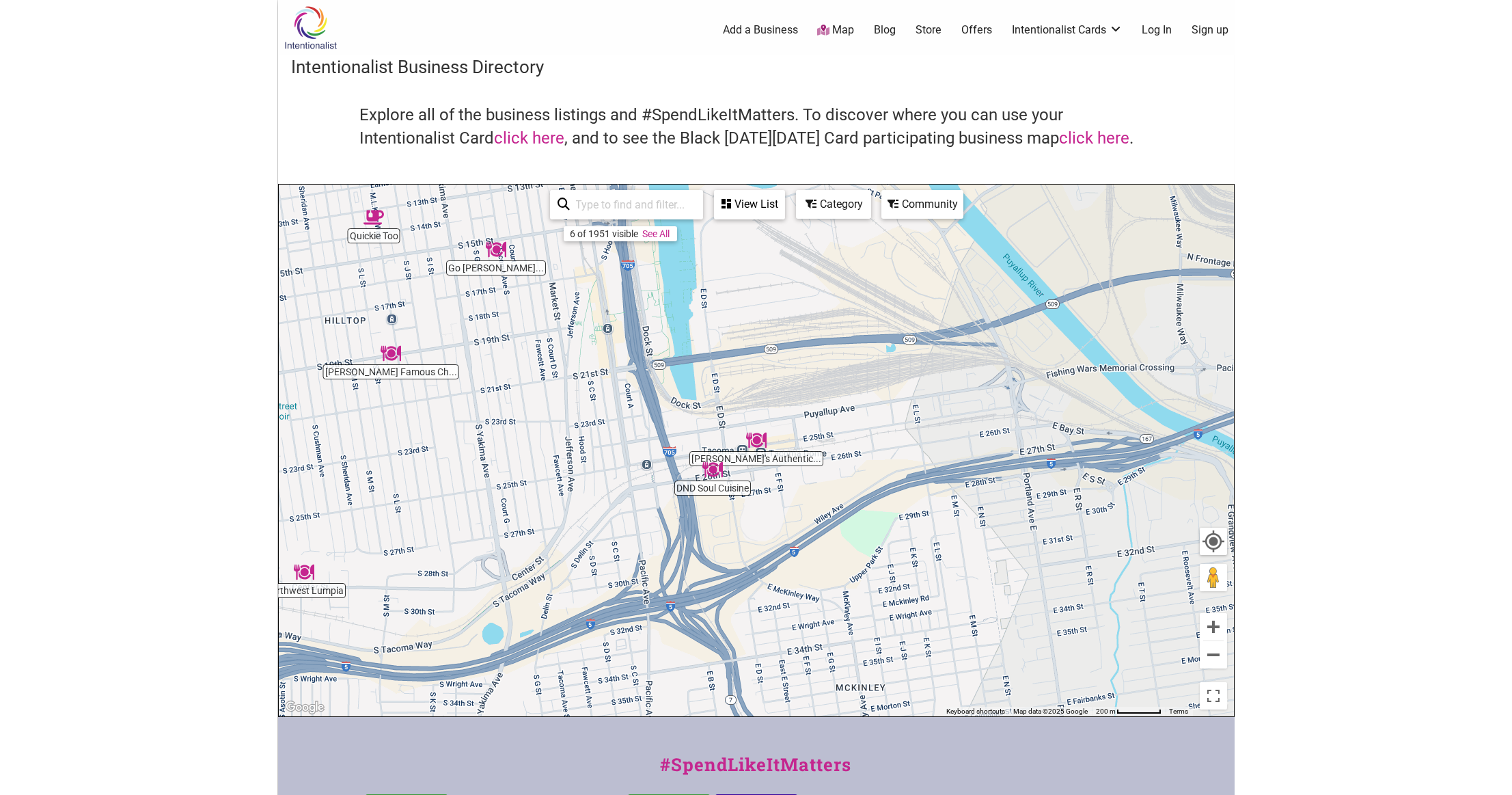
click at [713, 469] on img "DND Soul Cuisine" at bounding box center [713, 469] width 20 height 20
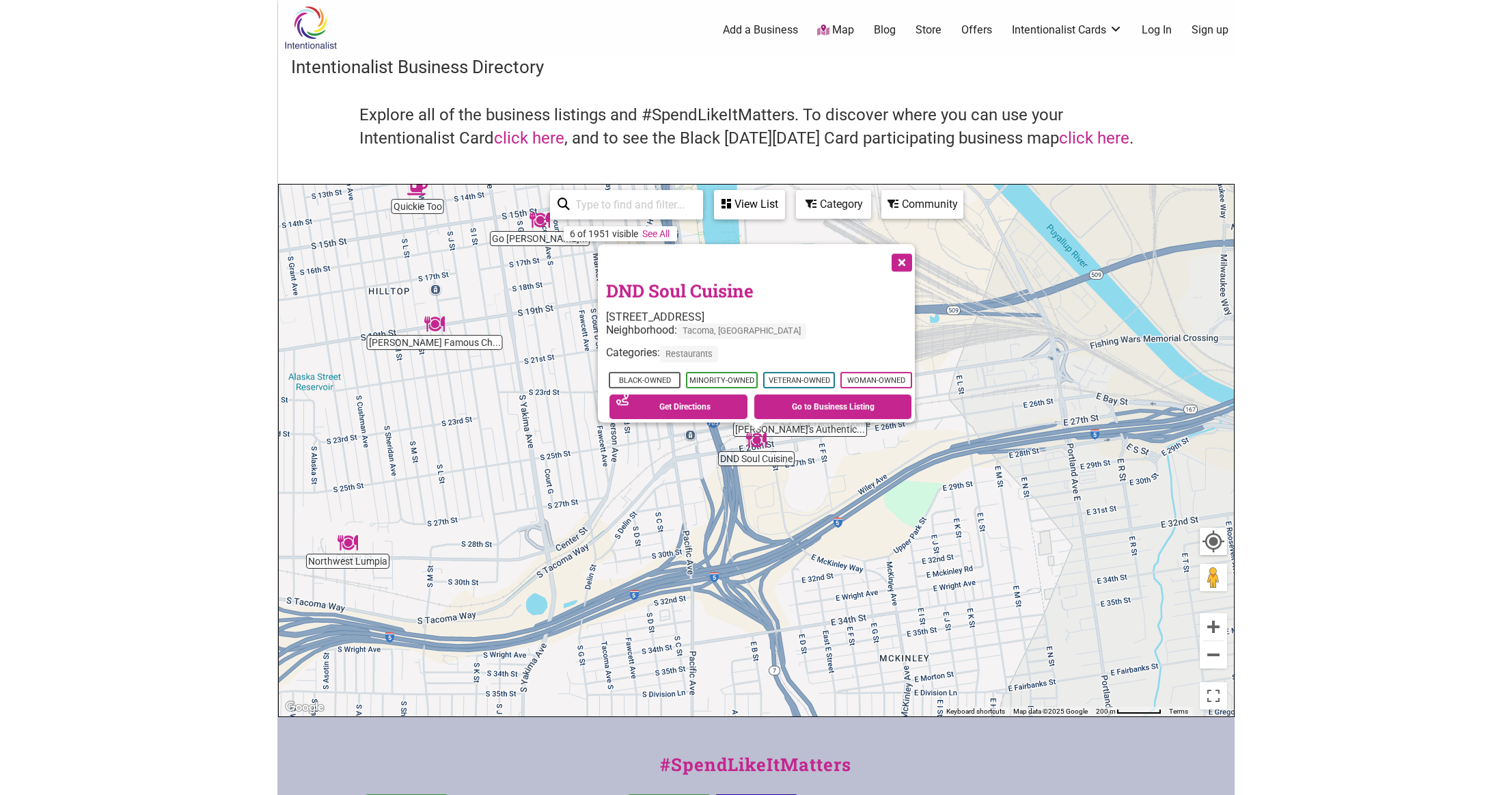
click at [335, 277] on div "To navigate, press the arrow keys. DND Soul Cuisine 308 E 26th St, Tacoma, WA 9…" at bounding box center [756, 450] width 955 height 532
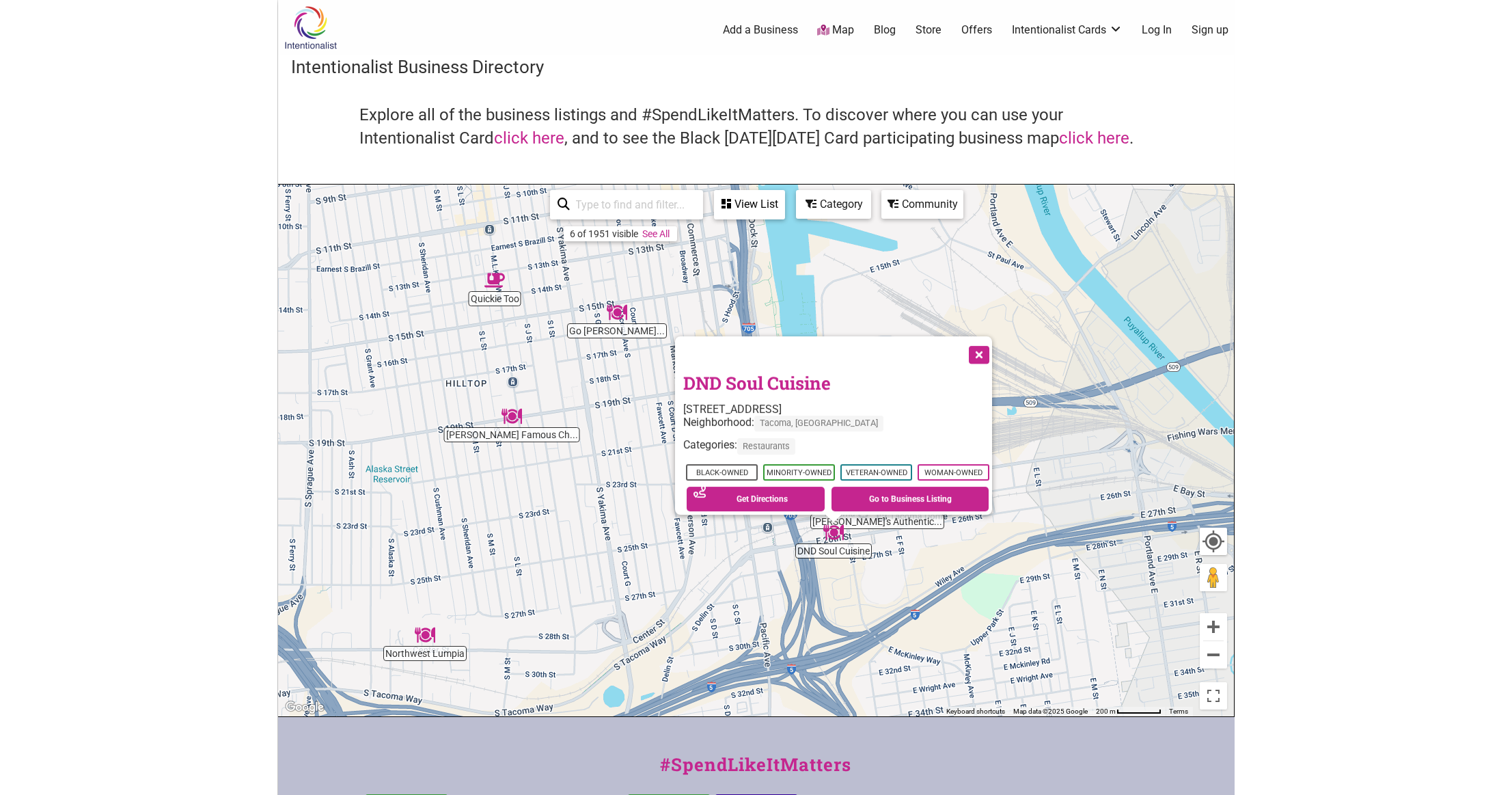
drag, startPoint x: 346, startPoint y: 282, endPoint x: 508, endPoint y: 391, distance: 195.3
click at [425, 373] on div "To navigate, press the arrow keys. DND Soul Cuisine 308 E 26th St, Tacoma, WA 9…" at bounding box center [756, 450] width 955 height 532
click at [988, 346] on button "Close" at bounding box center [980, 353] width 34 height 34
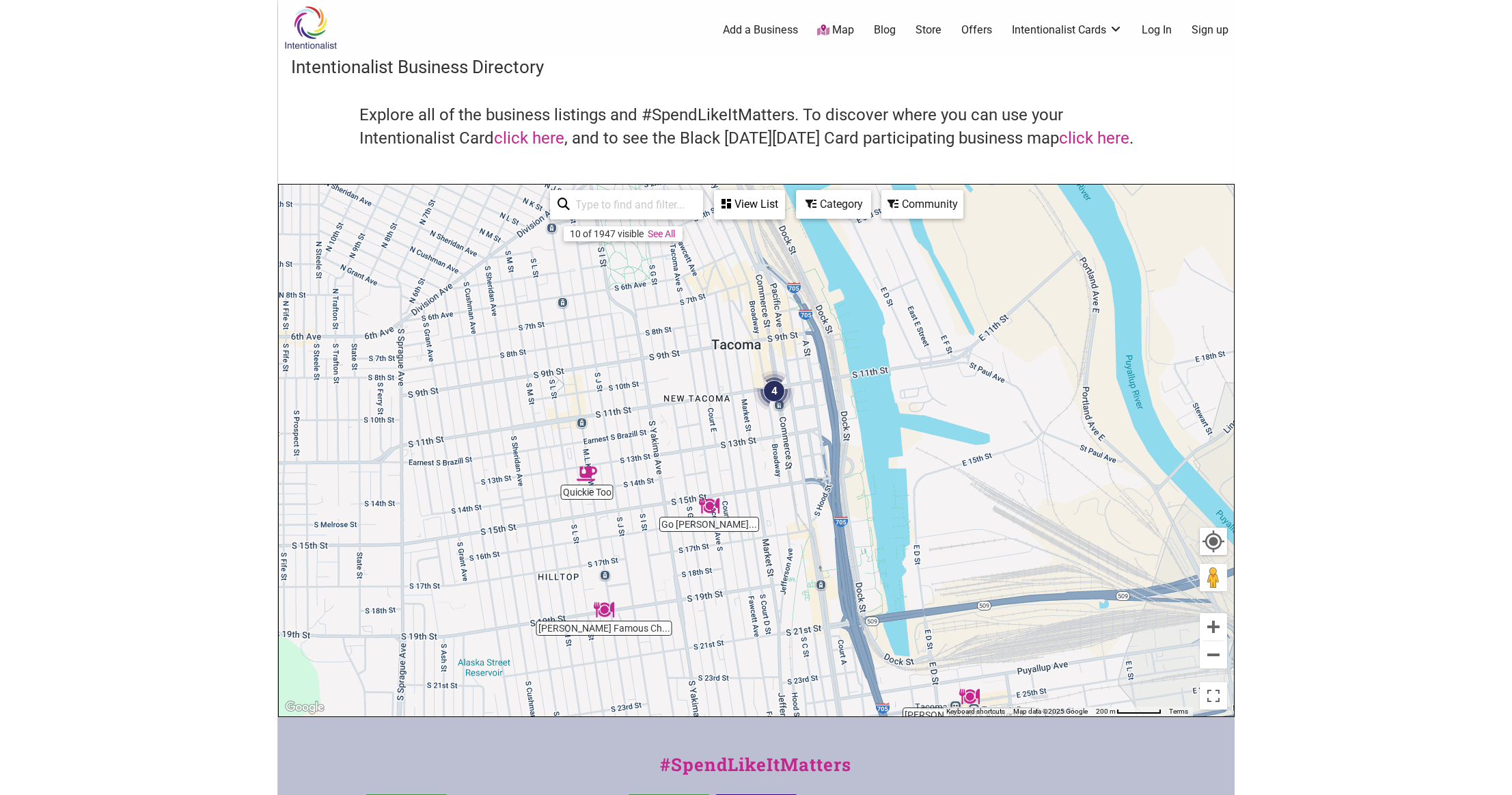
drag, startPoint x: 589, startPoint y: 332, endPoint x: 673, endPoint y: 545, distance: 229.0
click at [673, 545] on div "To navigate, press the arrow keys." at bounding box center [756, 450] width 955 height 532
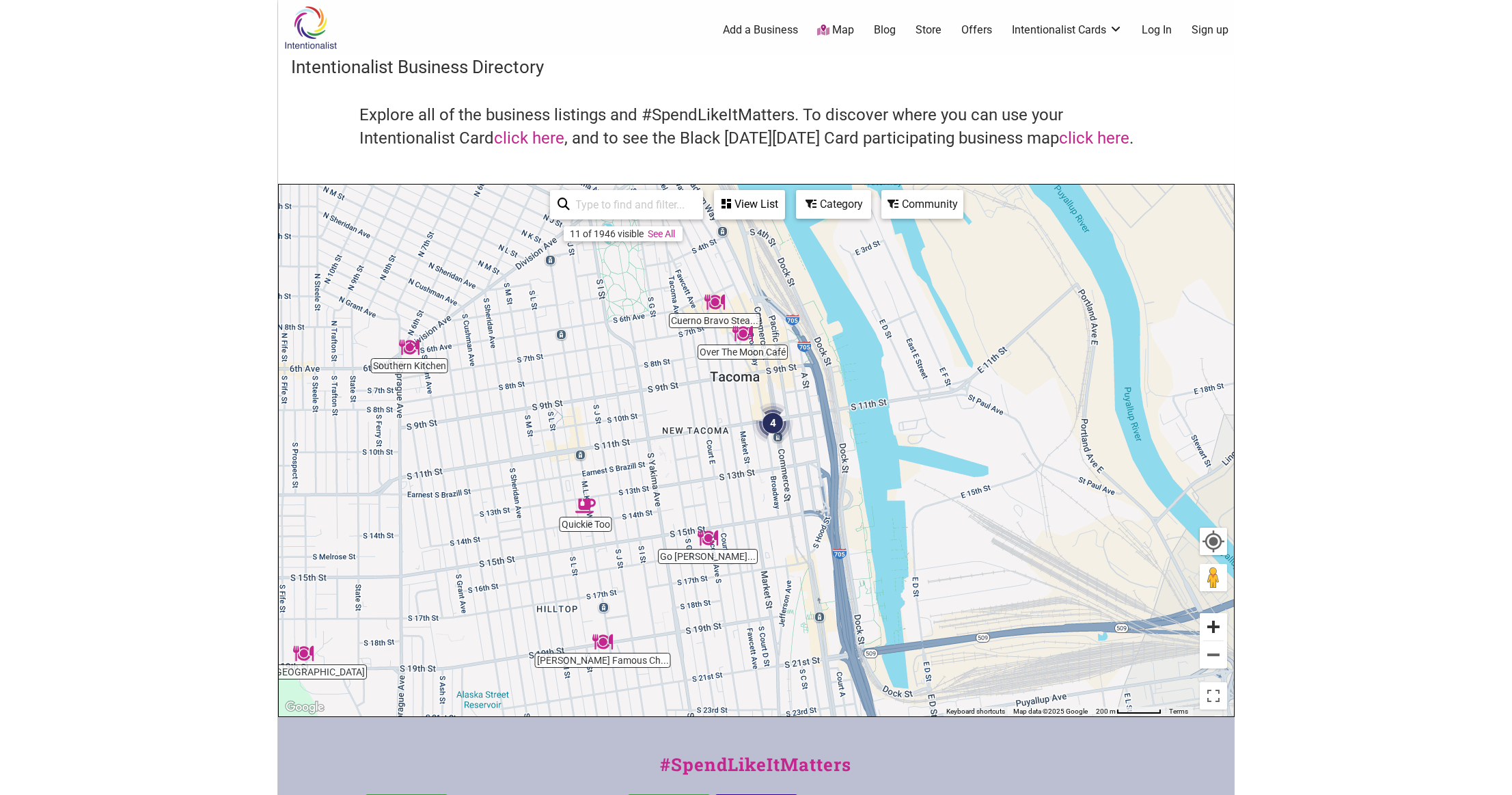
click at [1215, 630] on button "Zoom in" at bounding box center [1213, 626] width 27 height 27
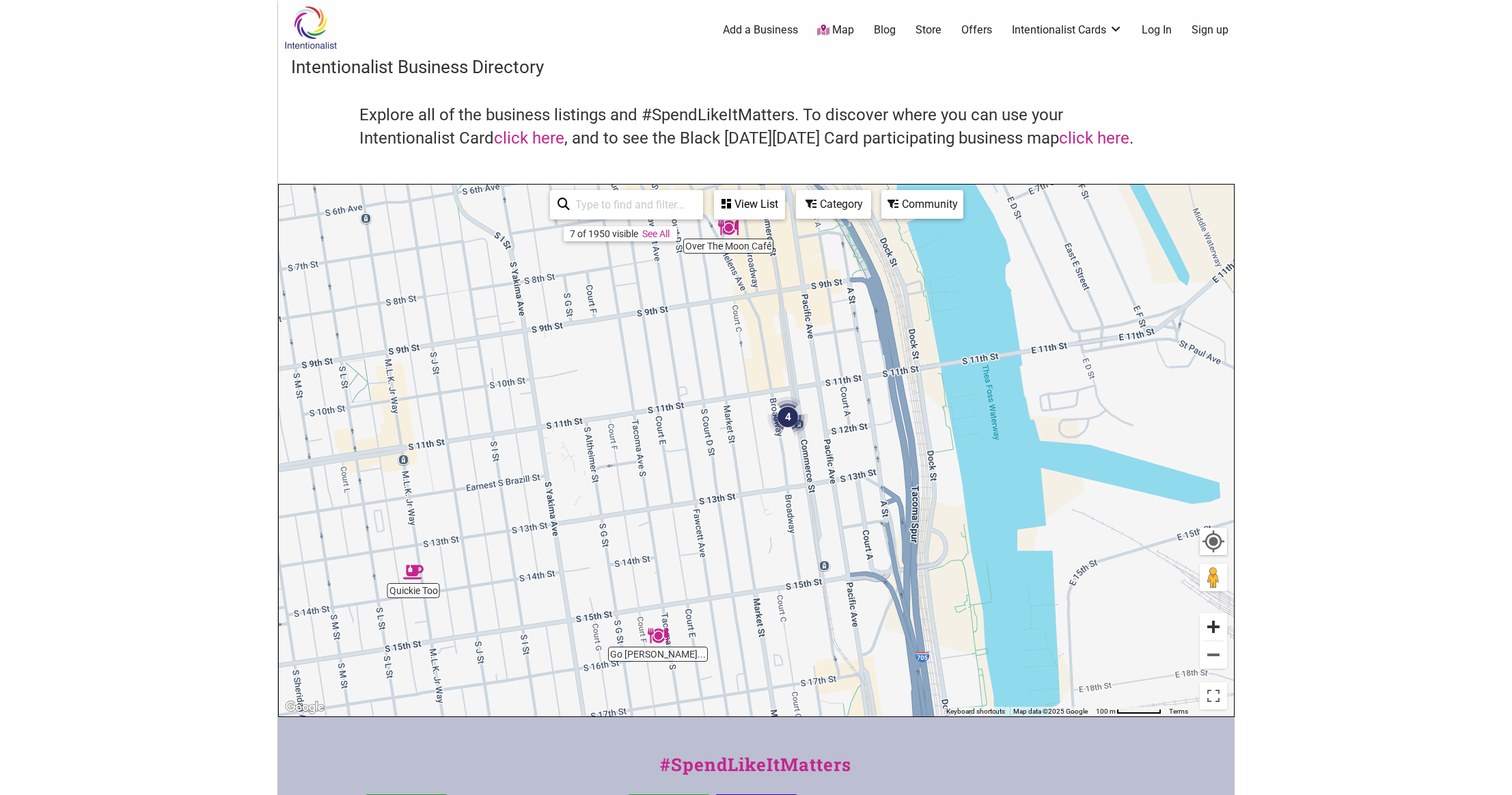
click at [1216, 630] on button "Zoom in" at bounding box center [1213, 626] width 27 height 27
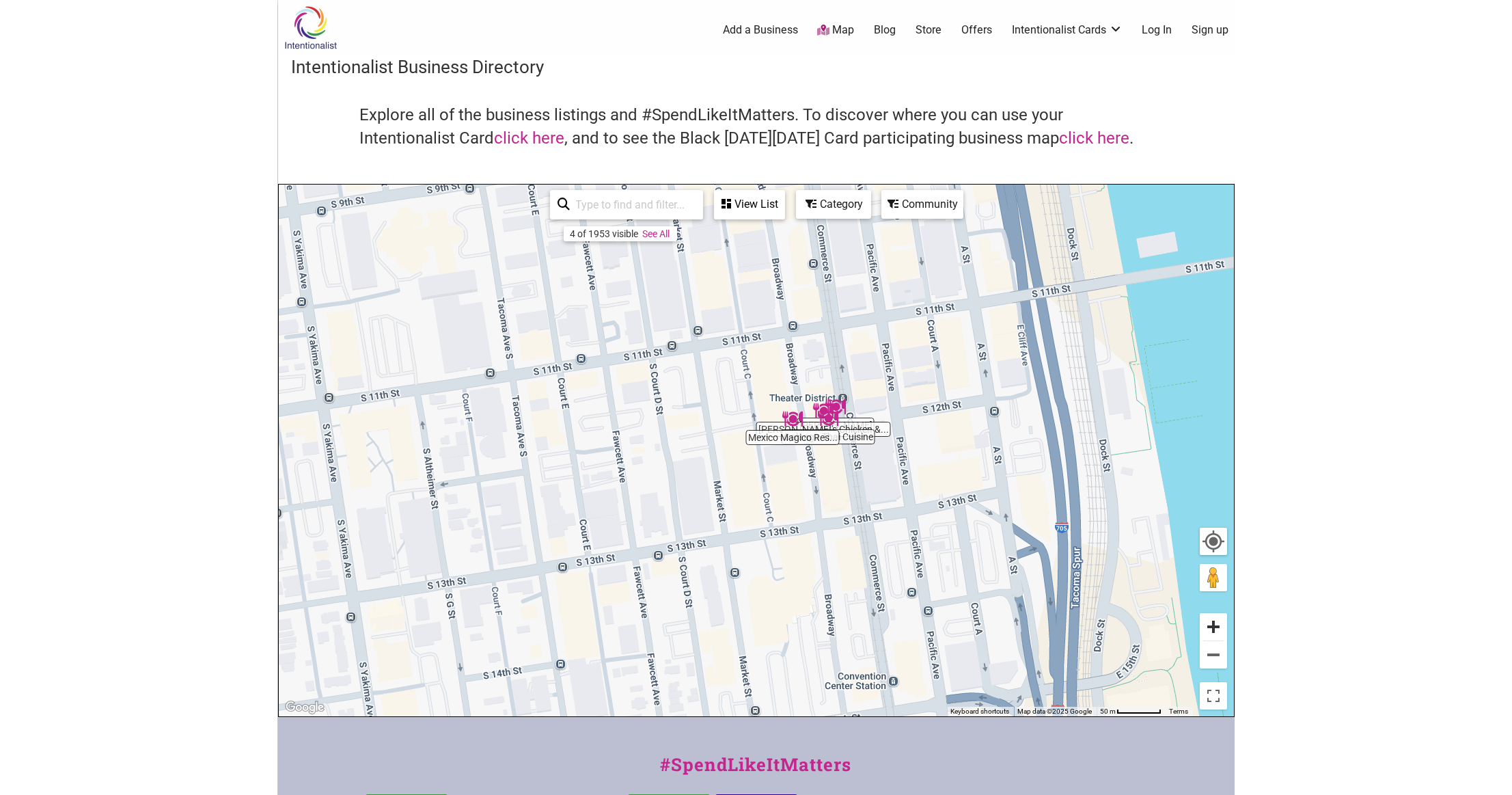
click at [1216, 630] on button "Zoom in" at bounding box center [1213, 626] width 27 height 27
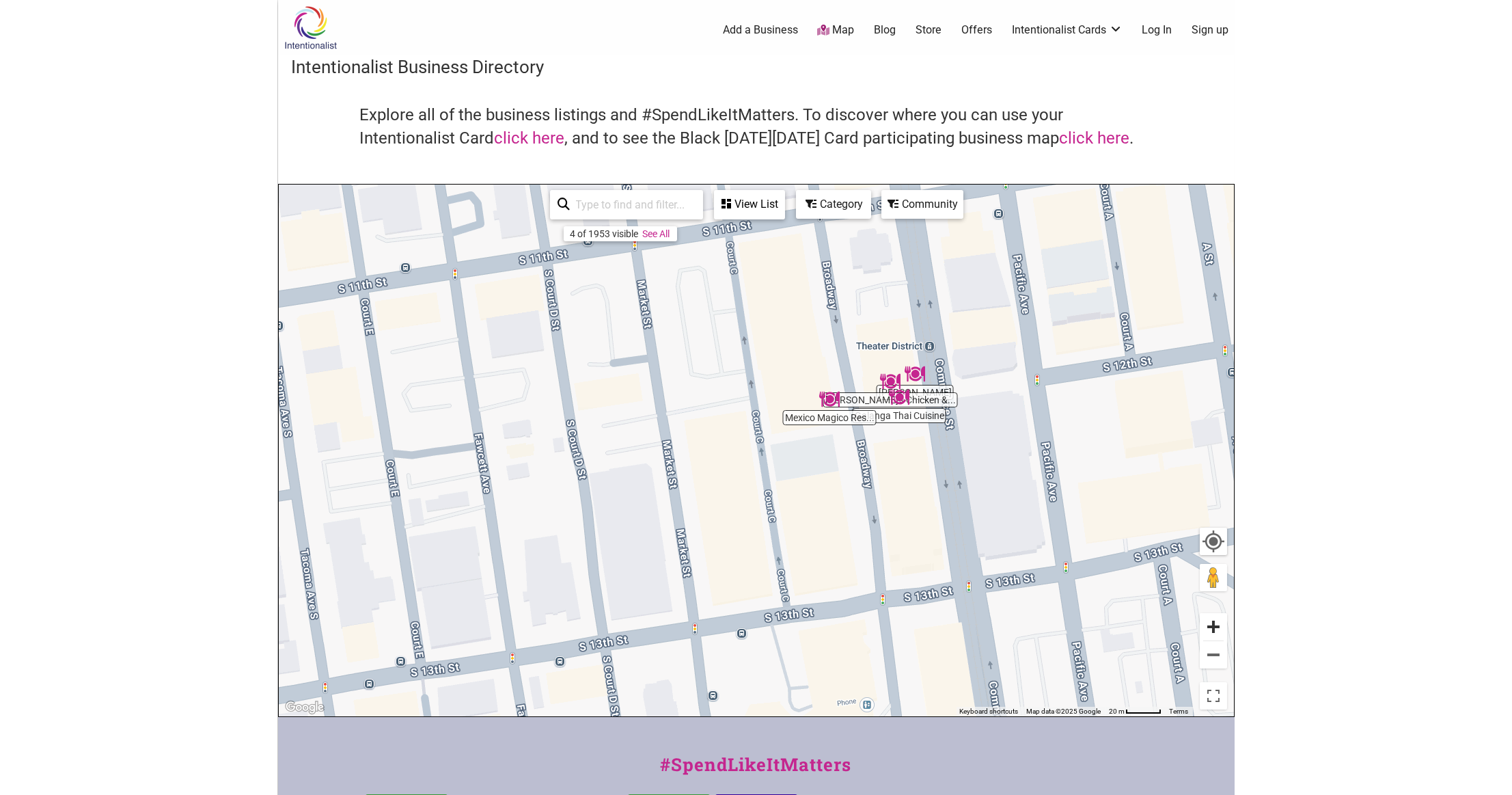
click at [1217, 630] on button "Zoom in" at bounding box center [1213, 626] width 27 height 27
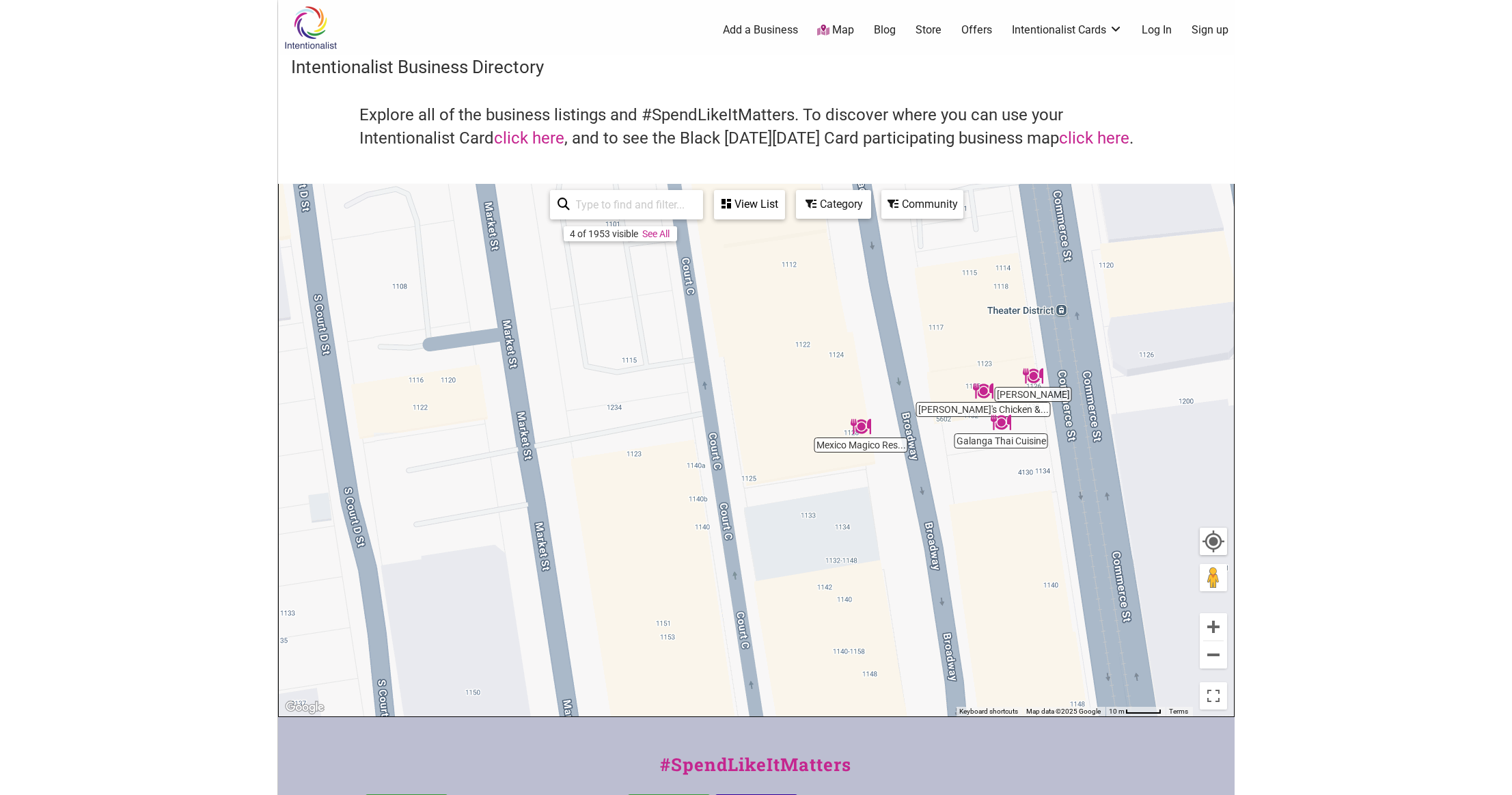
drag, startPoint x: 1091, startPoint y: 483, endPoint x: 1052, endPoint y: 550, distance: 77.5
click at [1052, 550] on div "To navigate, press the arrow keys." at bounding box center [756, 450] width 955 height 532
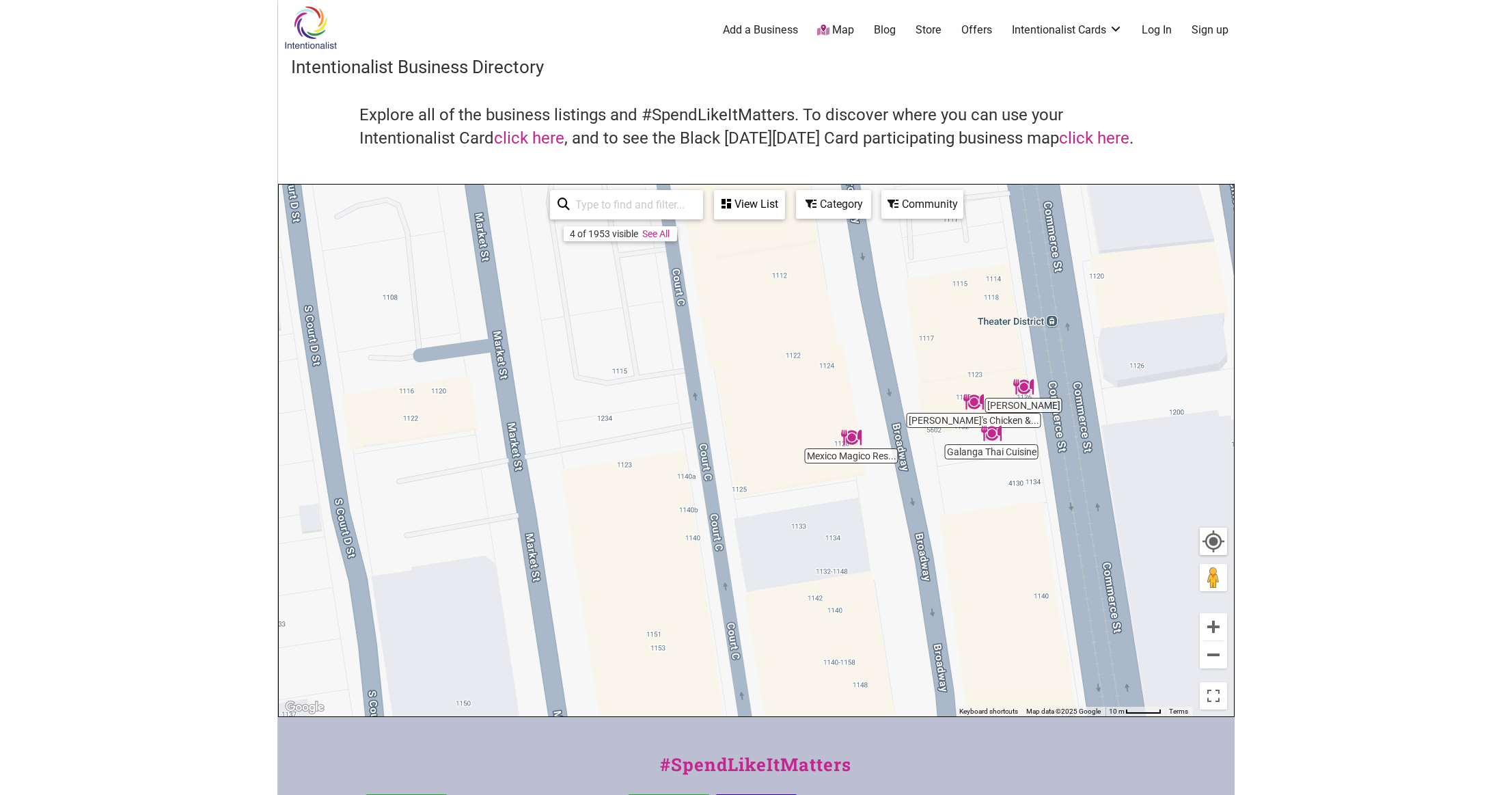
click at [1020, 379] on img "Indita Mia" at bounding box center [1023, 387] width 20 height 20
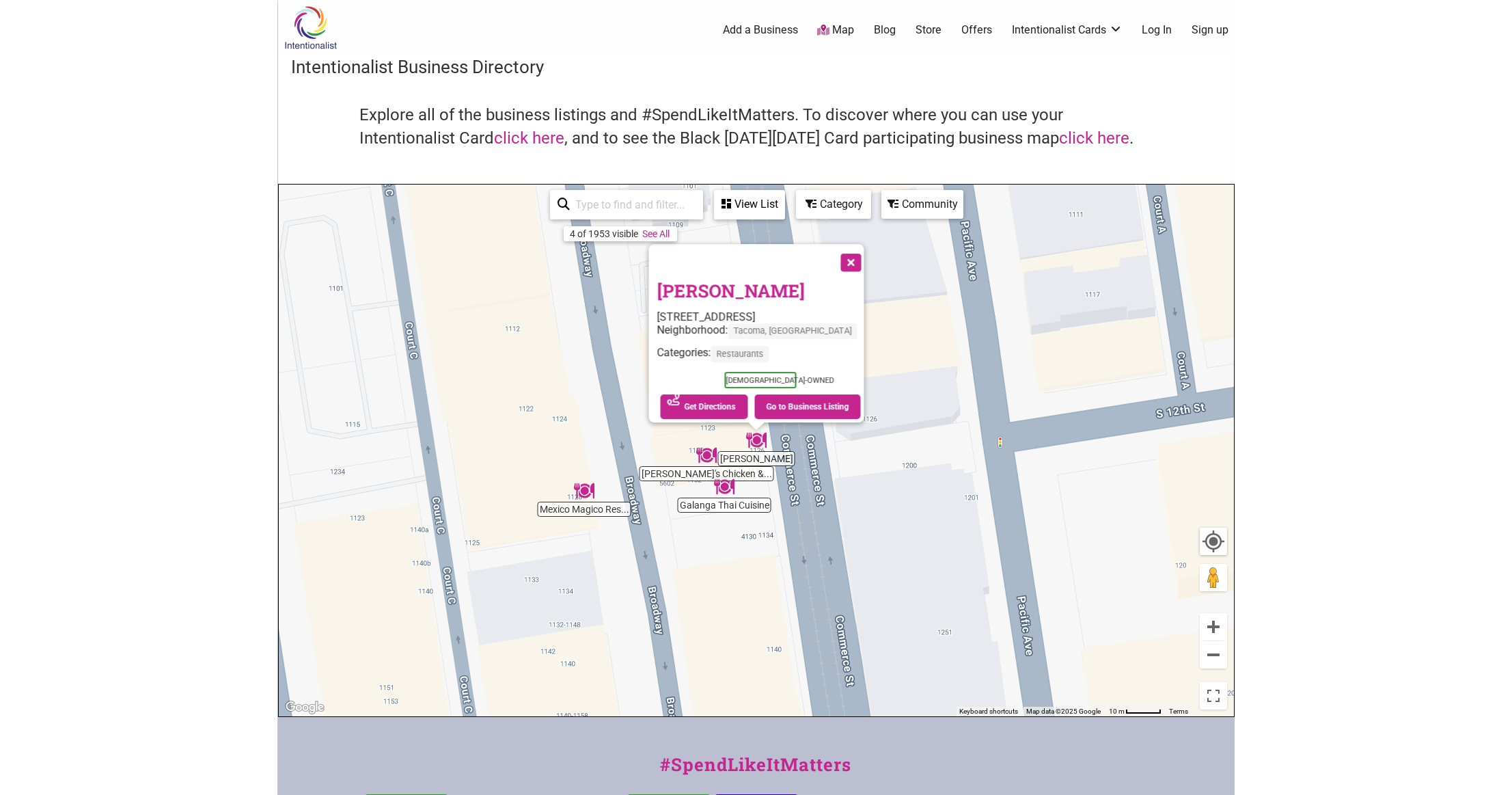
click at [983, 428] on div "To navigate, press the arrow keys. Indita Mia 1126 Commerce St, Tacoma, WA 9840…" at bounding box center [756, 450] width 955 height 532
click at [702, 470] on div "To navigate, press the arrow keys. Indita Mia 1126 Commerce St, Tacoma, WA 9840…" at bounding box center [756, 450] width 955 height 532
click at [784, 203] on div "Community" at bounding box center [749, 203] width 68 height 26
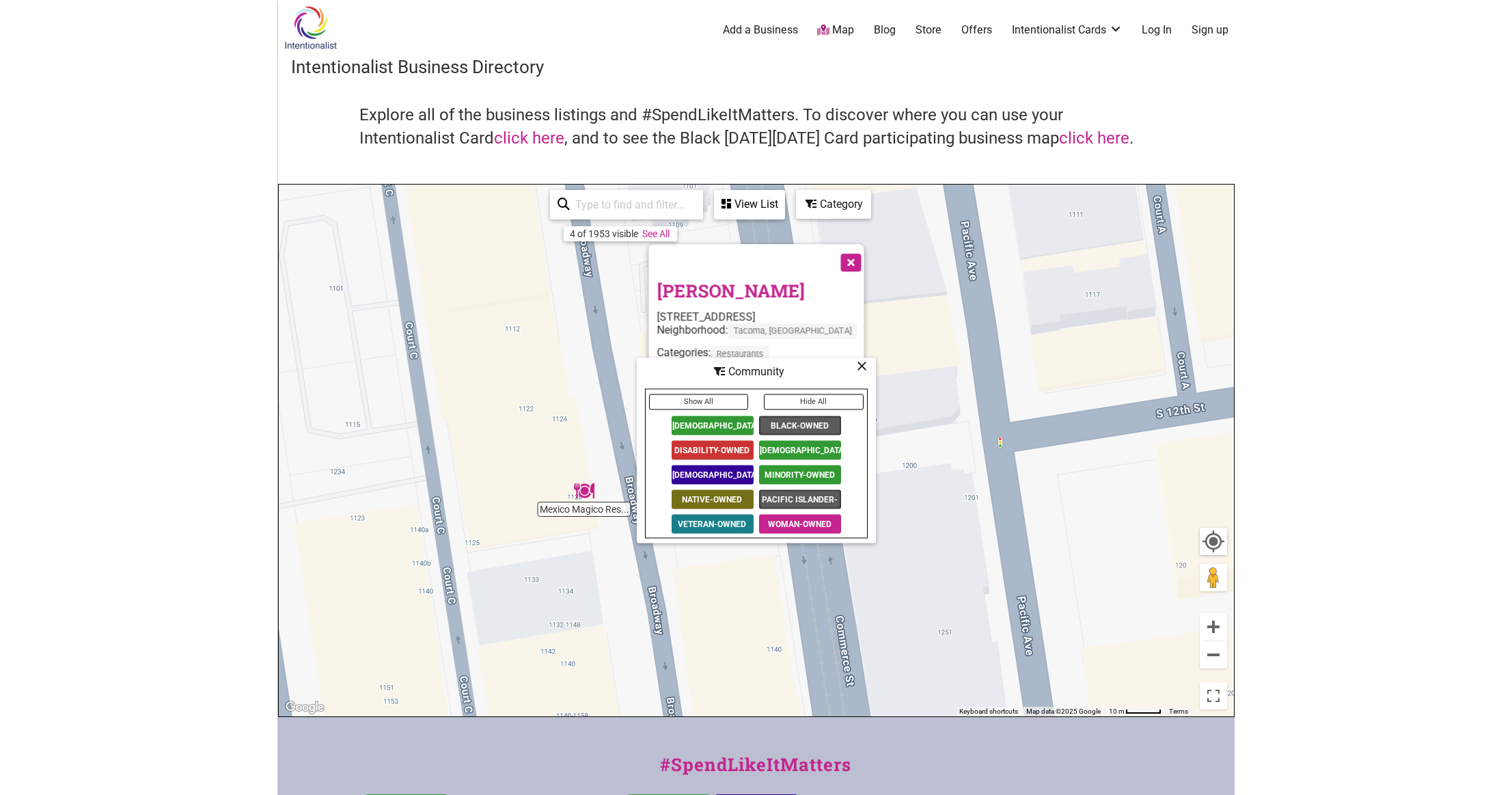
click at [792, 418] on span "Black-Owned" at bounding box center [800, 425] width 82 height 19
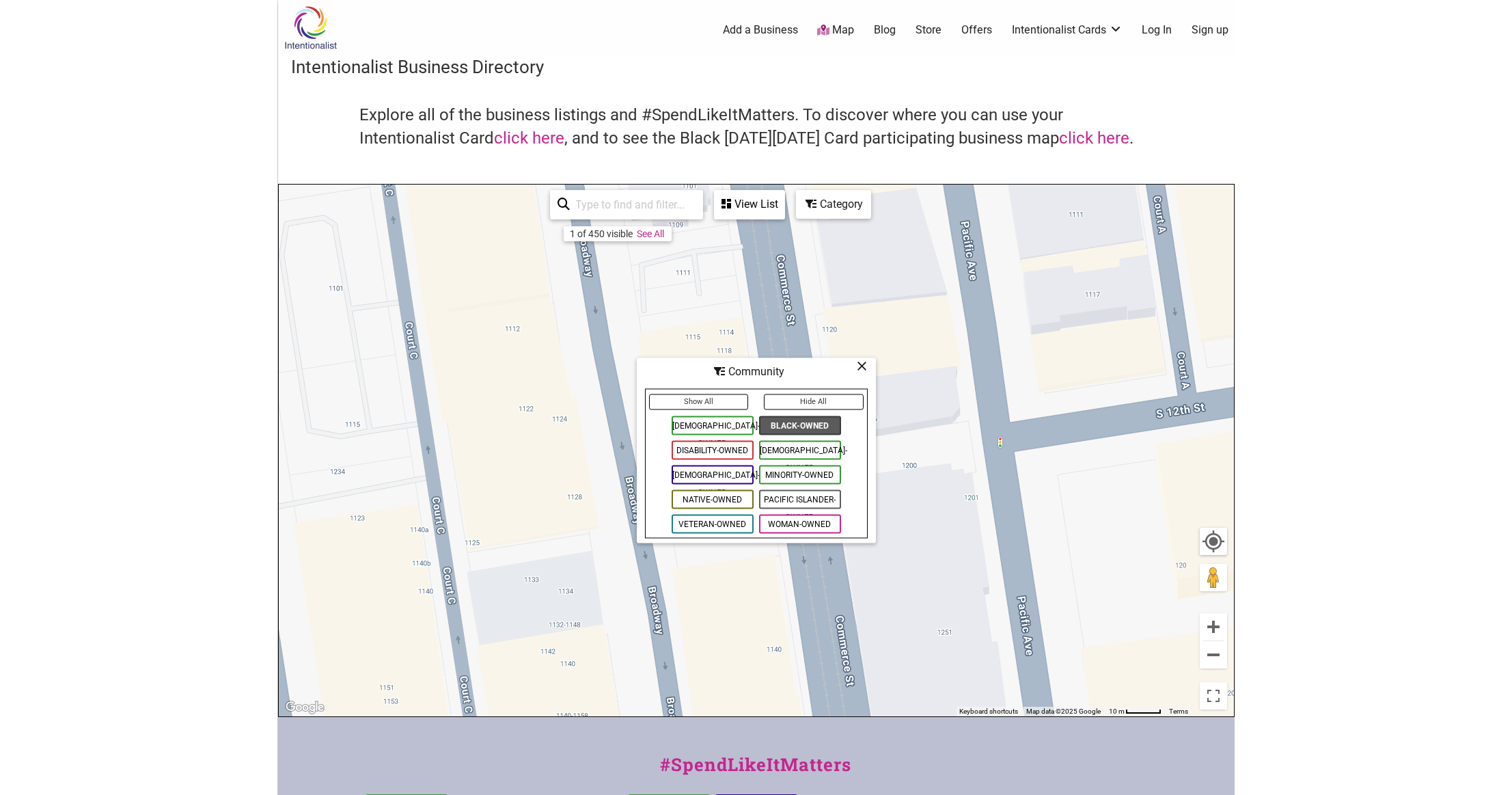
click at [910, 293] on div "To navigate, press the arrow keys." at bounding box center [756, 450] width 955 height 532
click at [861, 366] on icon at bounding box center [862, 366] width 10 height 1
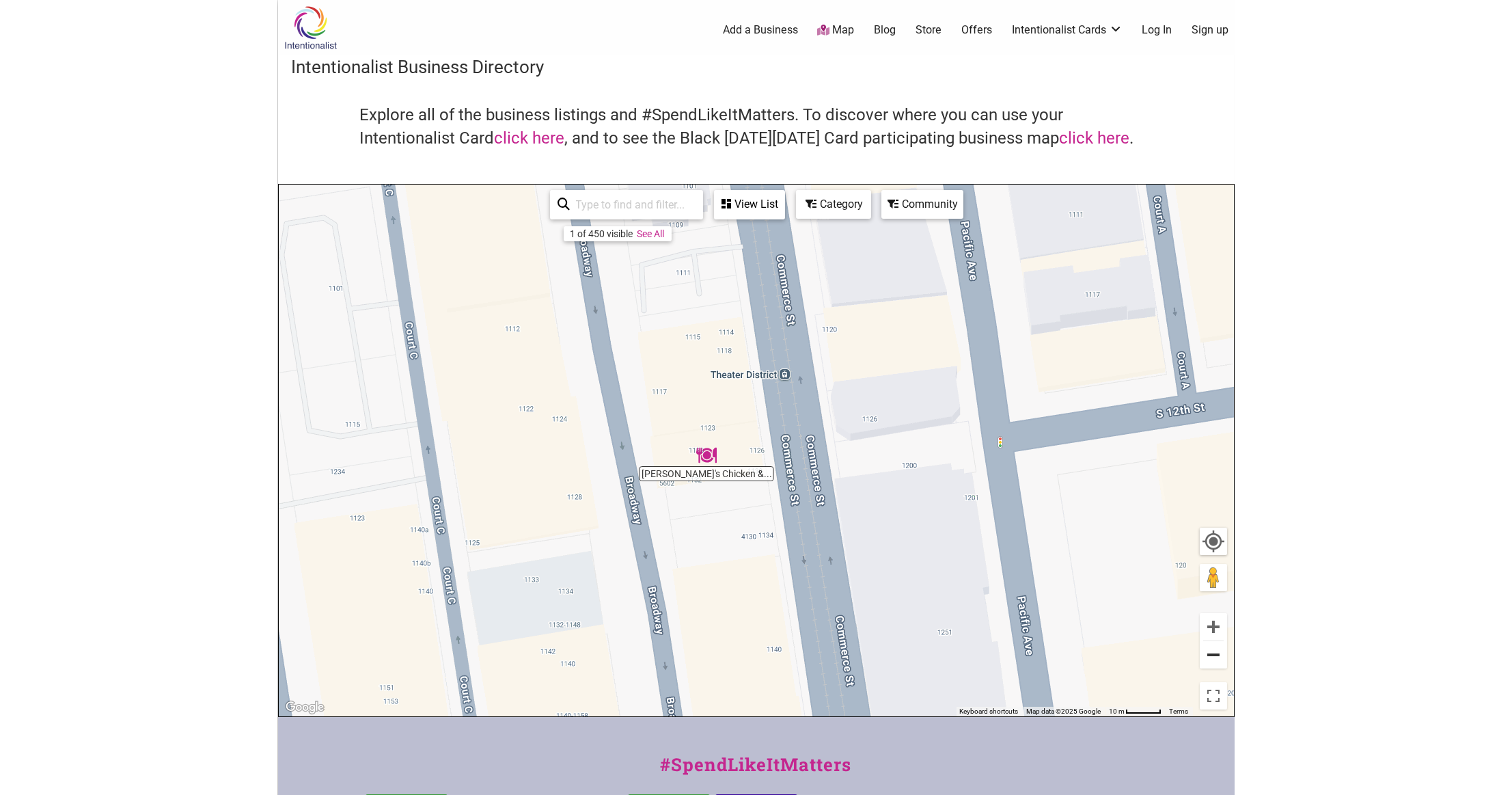
click at [1213, 651] on button "Zoom out" at bounding box center [1213, 654] width 27 height 27
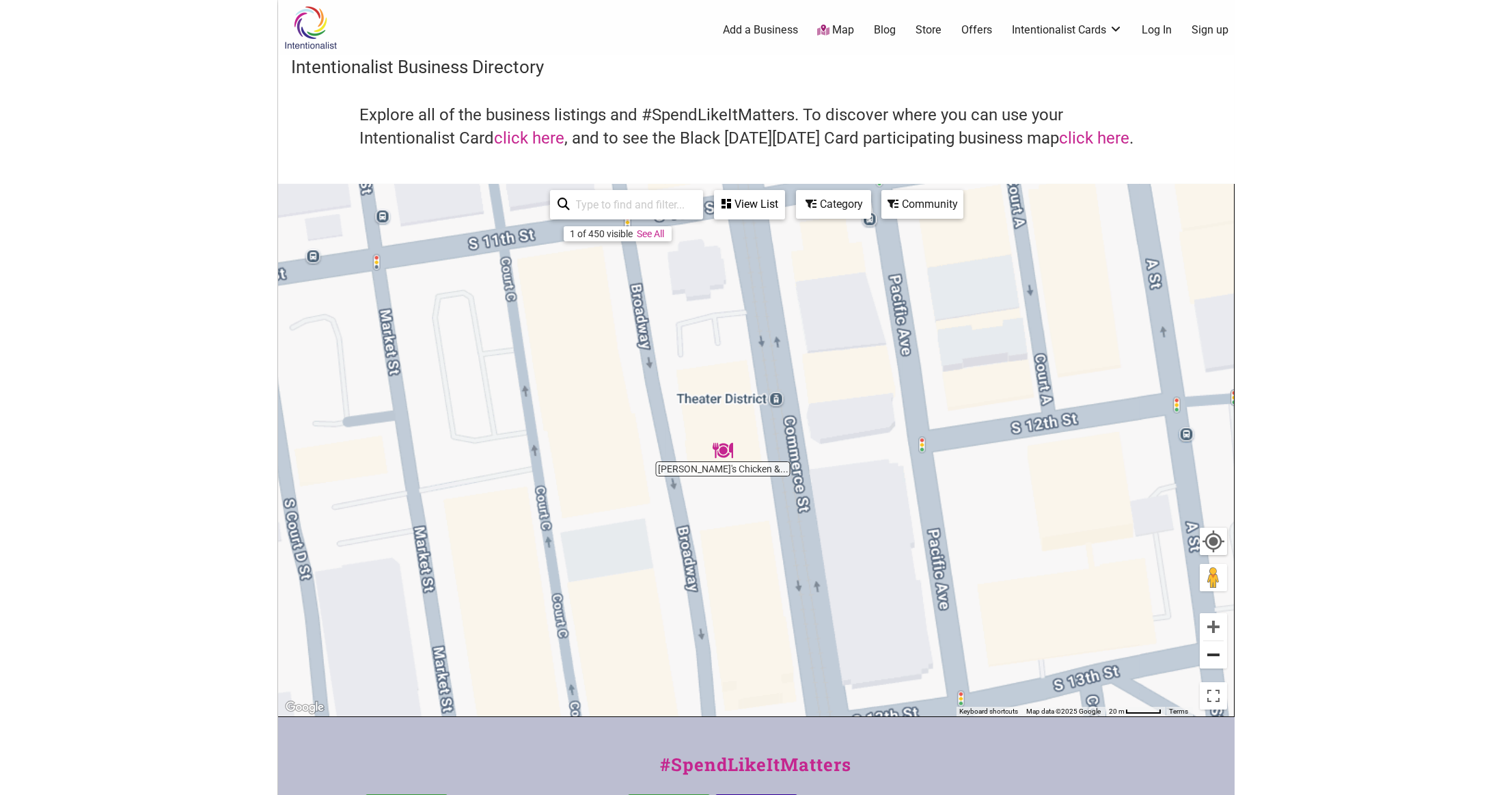
click at [1213, 651] on button "Zoom out" at bounding box center [1213, 654] width 27 height 27
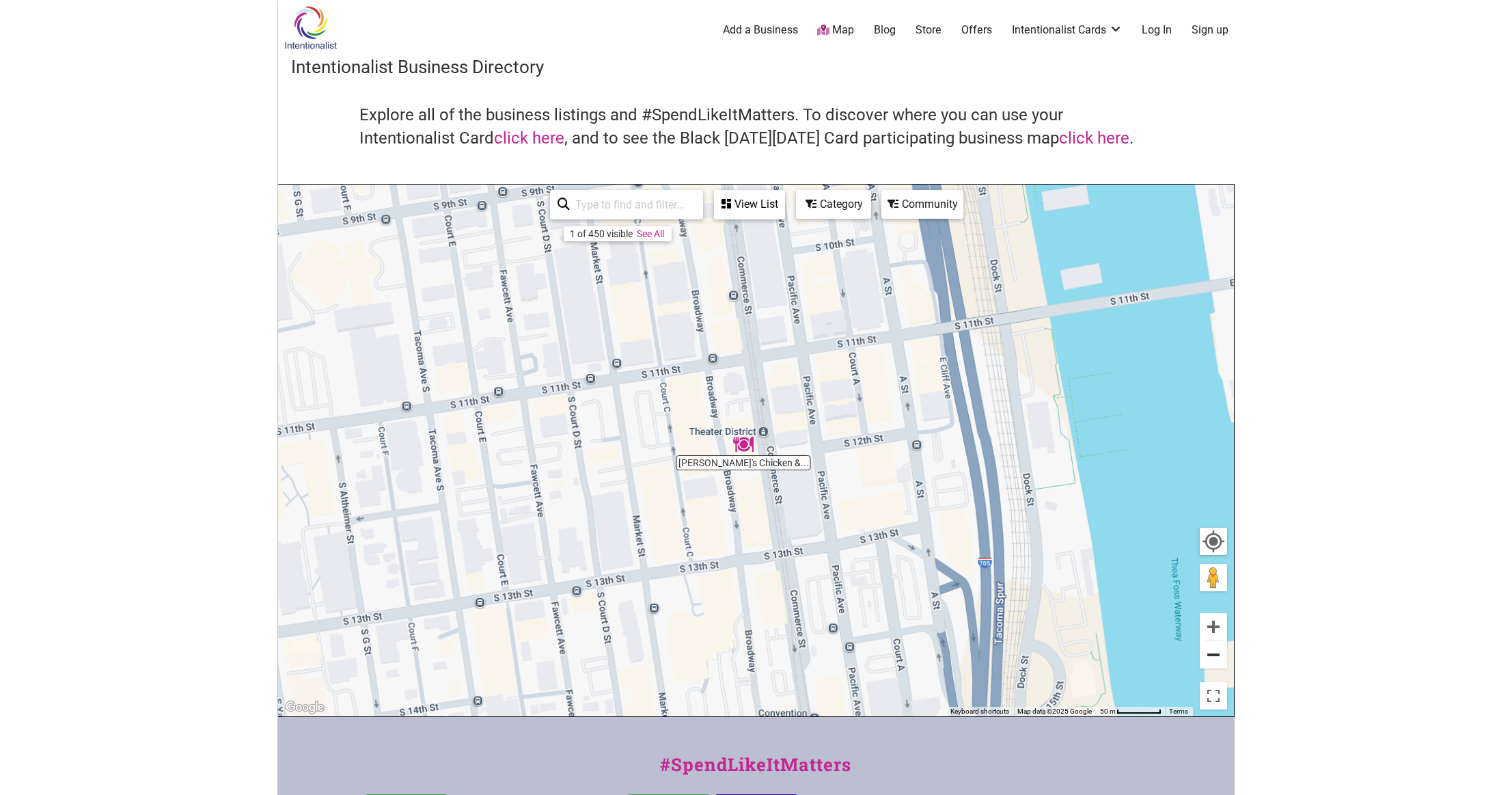
click at [1214, 651] on button "Zoom out" at bounding box center [1213, 654] width 27 height 27
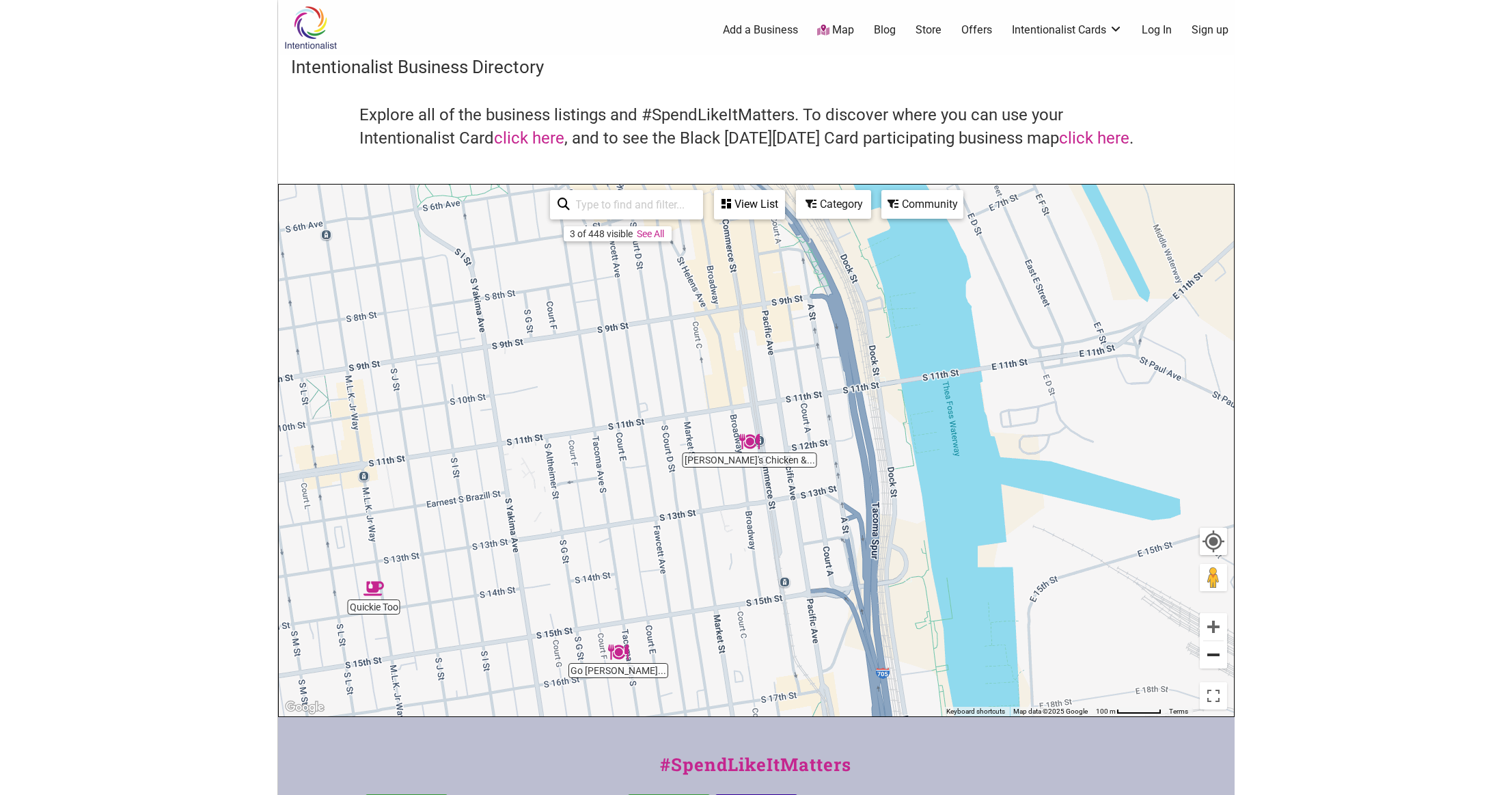
click at [1214, 651] on button "Zoom out" at bounding box center [1213, 654] width 27 height 27
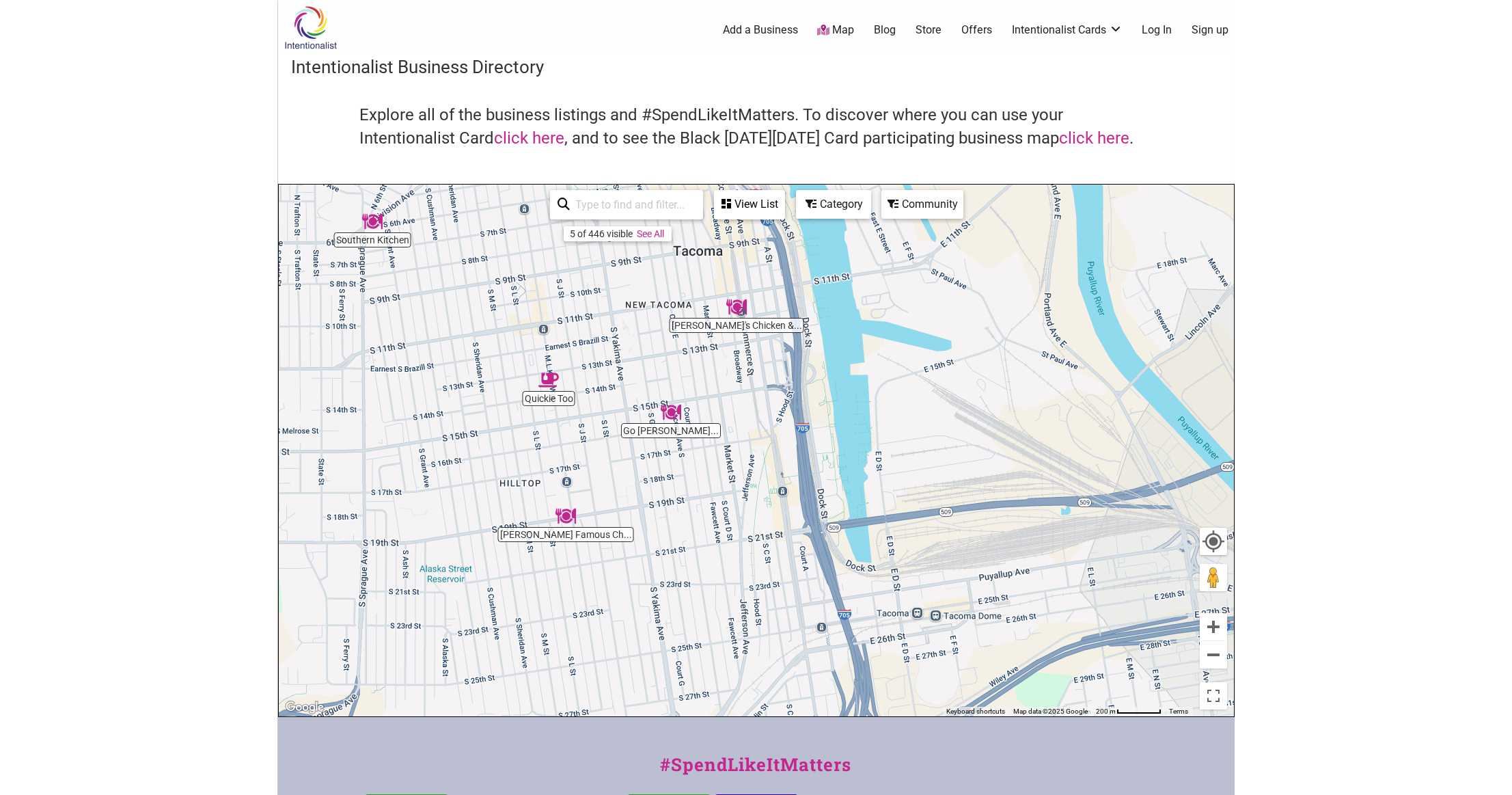
drag, startPoint x: 694, startPoint y: 493, endPoint x: 598, endPoint y: 263, distance: 249.2
click at [602, 266] on div "To navigate, press the arrow keys." at bounding box center [756, 450] width 955 height 532
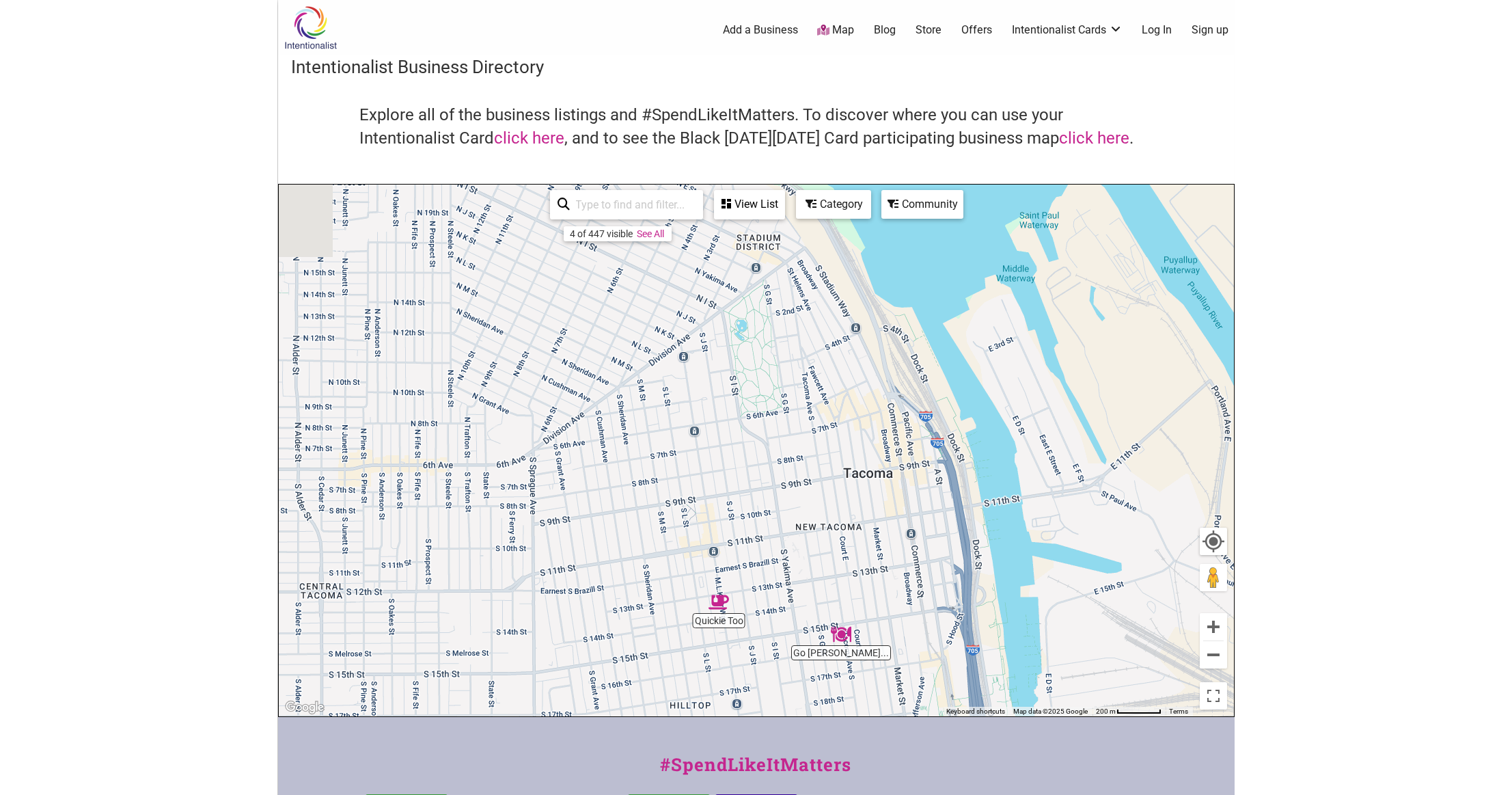
drag, startPoint x: 597, startPoint y: 295, endPoint x: 851, endPoint y: 635, distance: 424.4
click at [851, 635] on img "Go Philly Cheesesteaks & Wings" at bounding box center [841, 634] width 20 height 20
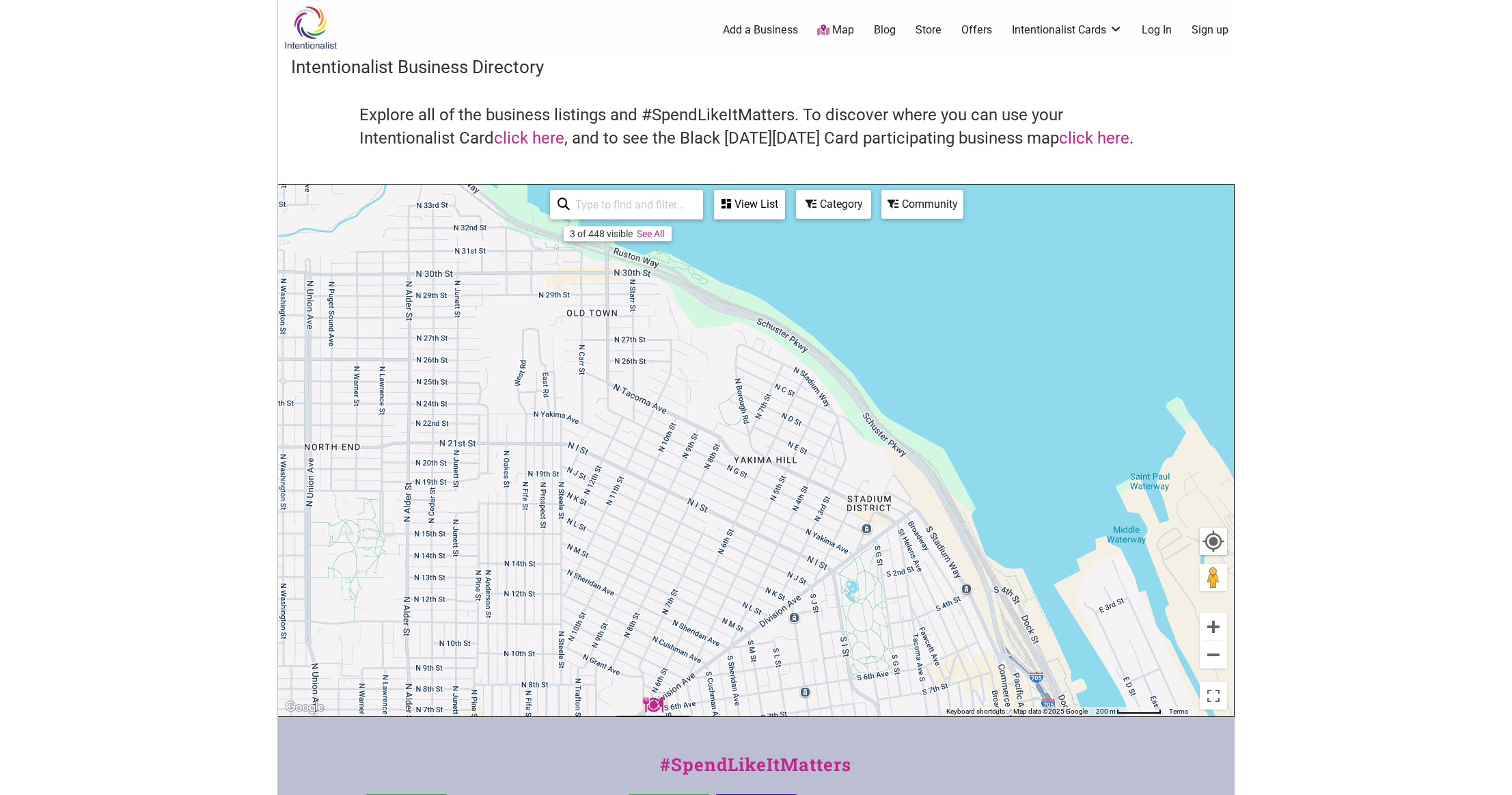
drag, startPoint x: 698, startPoint y: 394, endPoint x: 763, endPoint y: 626, distance: 240.9
click at [760, 620] on div "To navigate, press the arrow keys." at bounding box center [756, 450] width 955 height 532
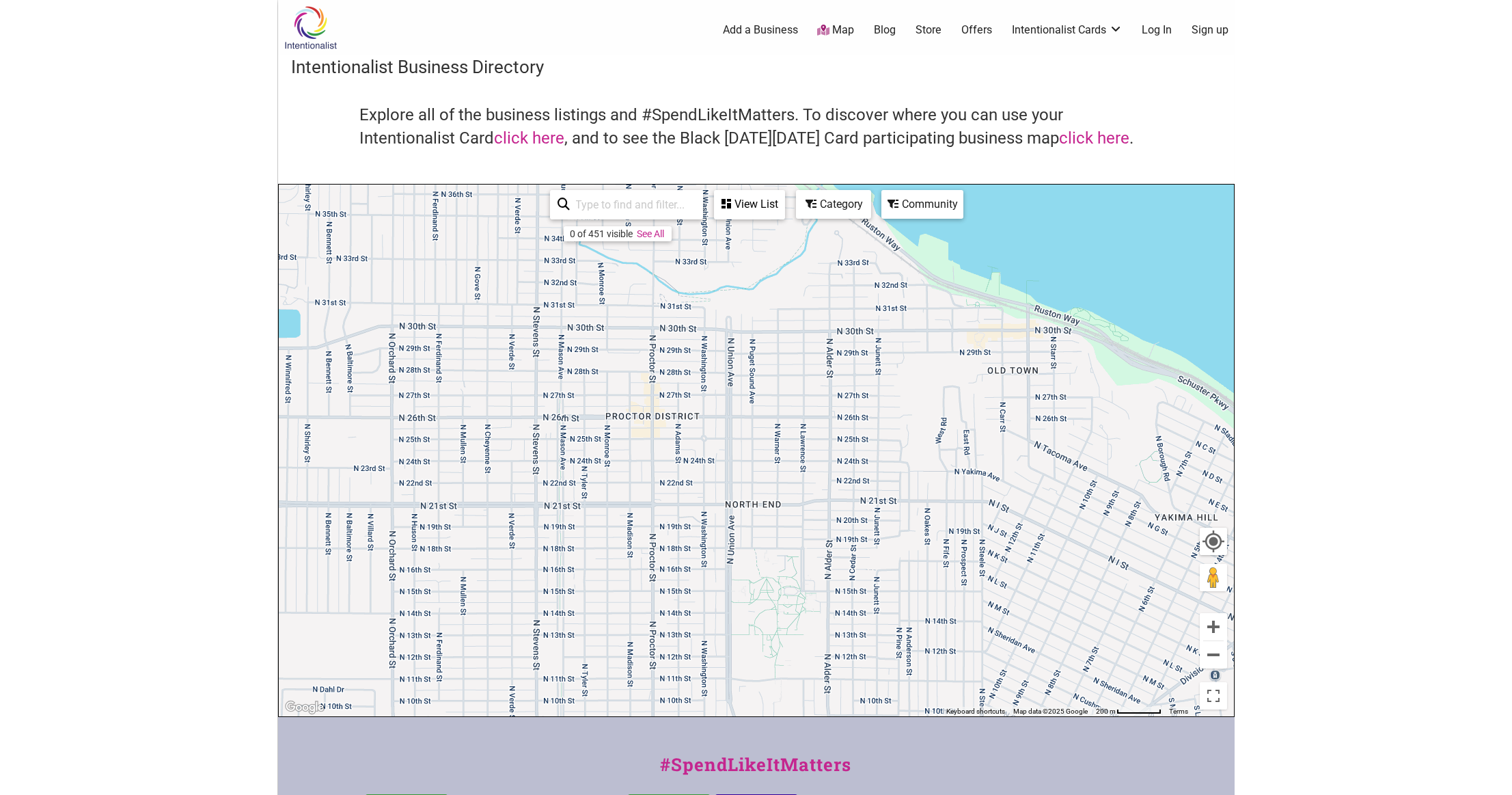
drag, startPoint x: 629, startPoint y: 474, endPoint x: 872, endPoint y: 314, distance: 290.9
click at [870, 319] on div "To navigate, press the arrow keys." at bounding box center [756, 450] width 955 height 532
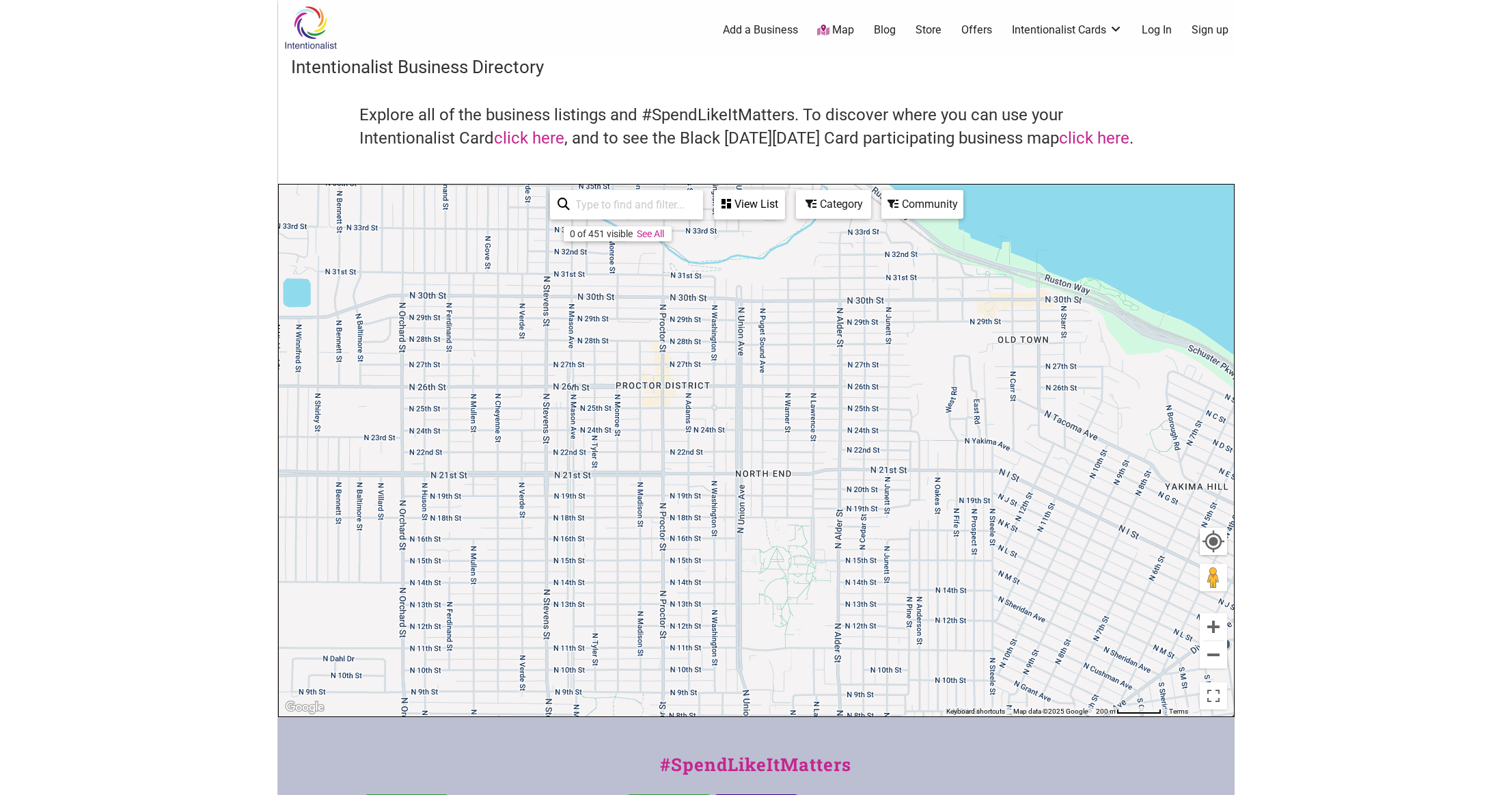
drag, startPoint x: 687, startPoint y: 455, endPoint x: 815, endPoint y: 544, distance: 155.9
click at [811, 546] on div "To navigate, press the arrow keys." at bounding box center [756, 450] width 955 height 532
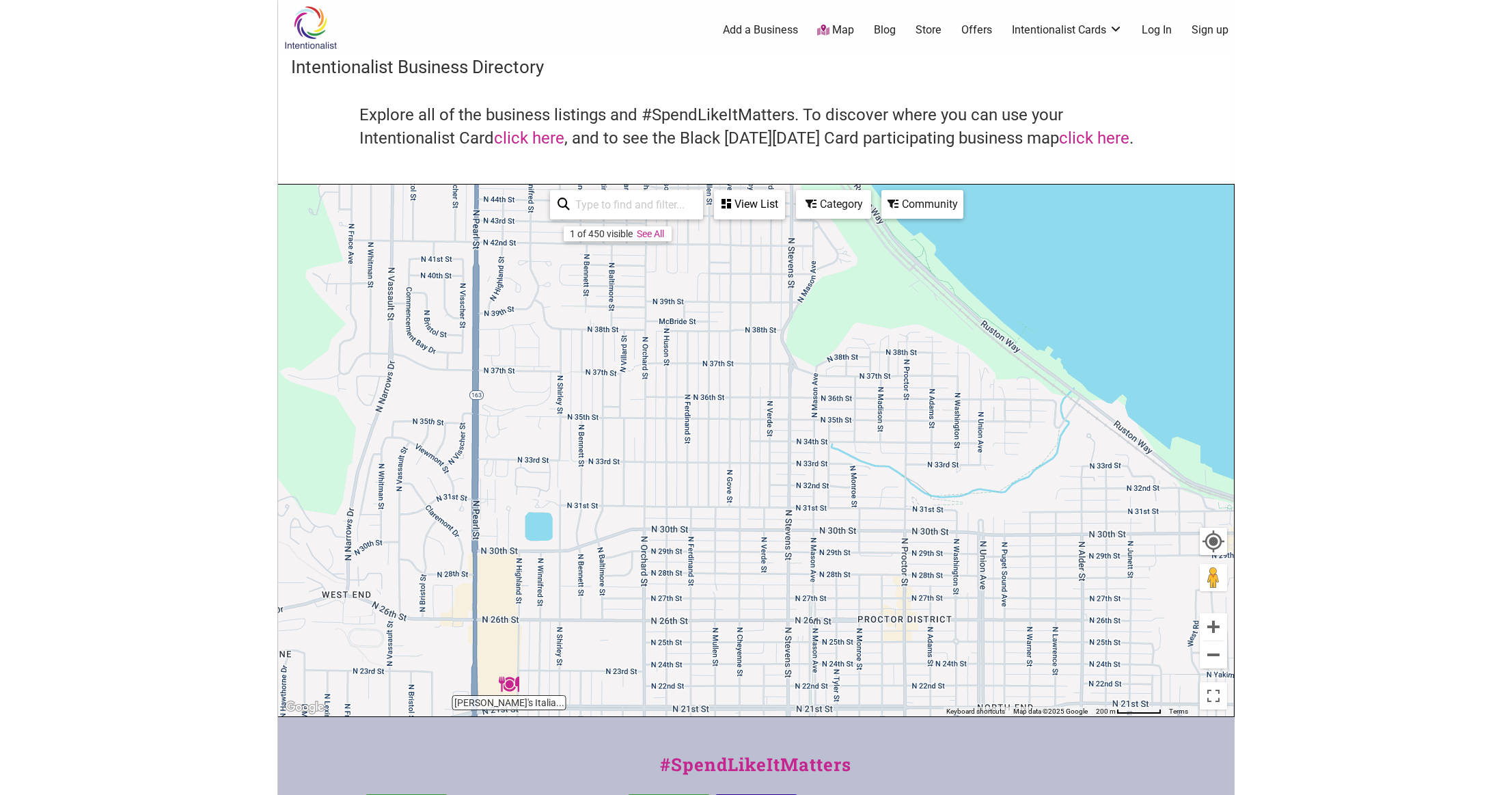
drag, startPoint x: 756, startPoint y: 481, endPoint x: 747, endPoint y: 628, distance: 147.3
click at [747, 627] on div "To navigate, press the arrow keys." at bounding box center [756, 450] width 955 height 532
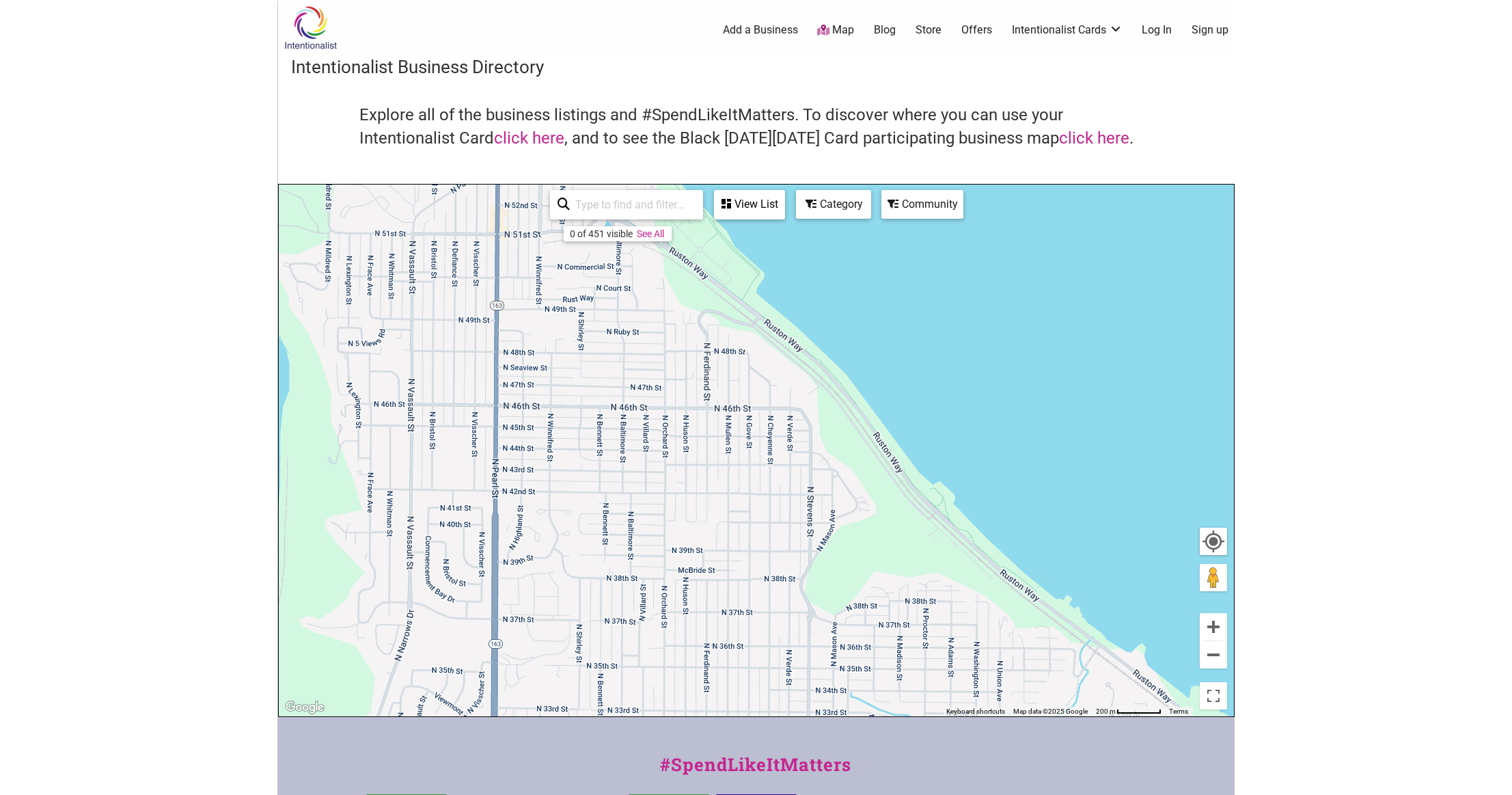
drag, startPoint x: 699, startPoint y: 507, endPoint x: 734, endPoint y: 651, distance: 148.2
click at [732, 647] on div "To navigate, press the arrow keys." at bounding box center [756, 450] width 955 height 532
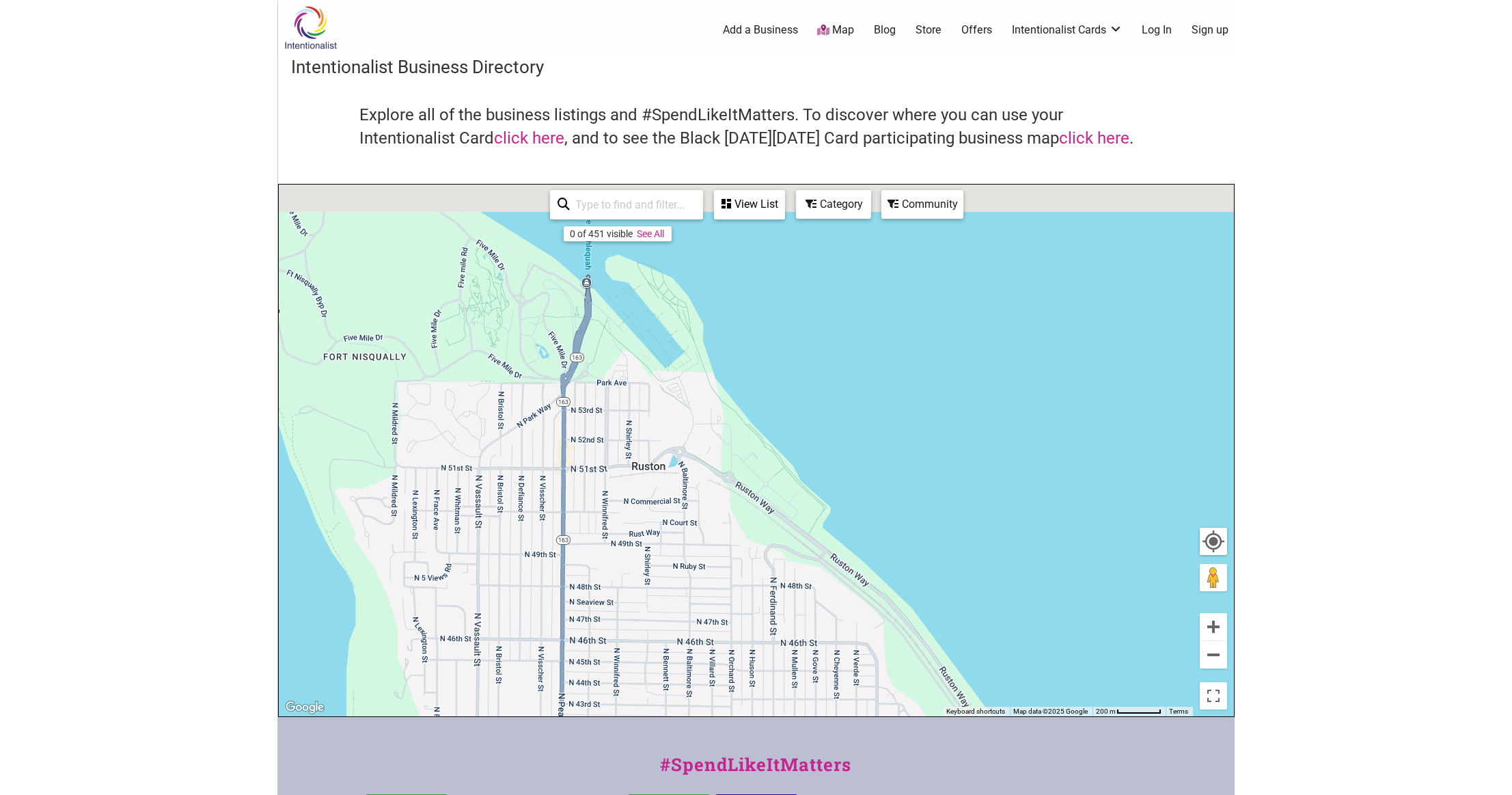
drag, startPoint x: 697, startPoint y: 505, endPoint x: 738, endPoint y: 645, distance: 145.9
click at [738, 645] on div "To navigate, press the arrow keys." at bounding box center [756, 450] width 955 height 532
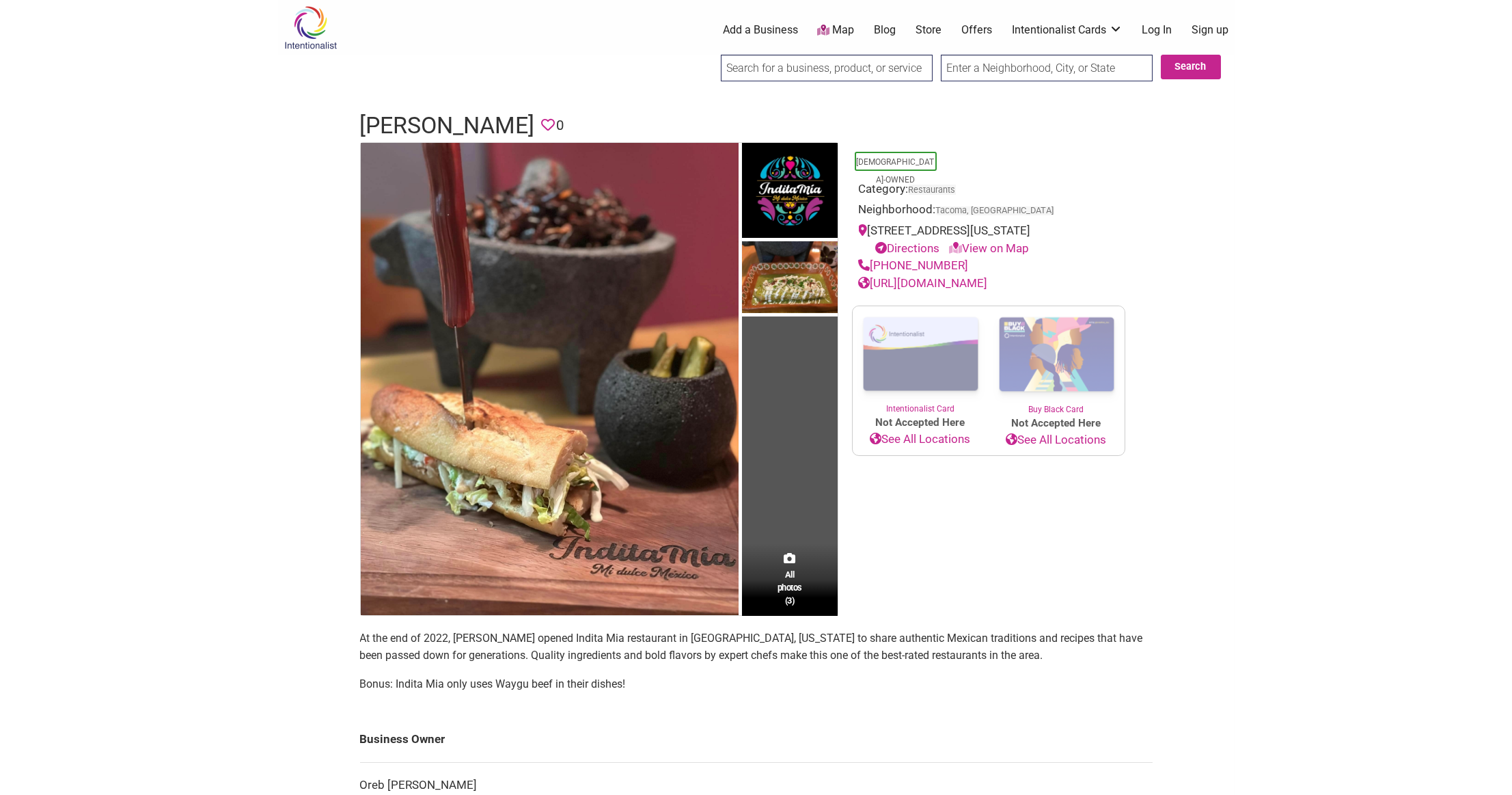
click at [945, 290] on link "[URL][DOMAIN_NAME]" at bounding box center [923, 283] width 129 height 14
drag, startPoint x: 477, startPoint y: 126, endPoint x: 356, endPoint y: 115, distance: 121.5
click at [357, 116] on div "Indita Mia Favorite 0" at bounding box center [756, 126] width 820 height 33
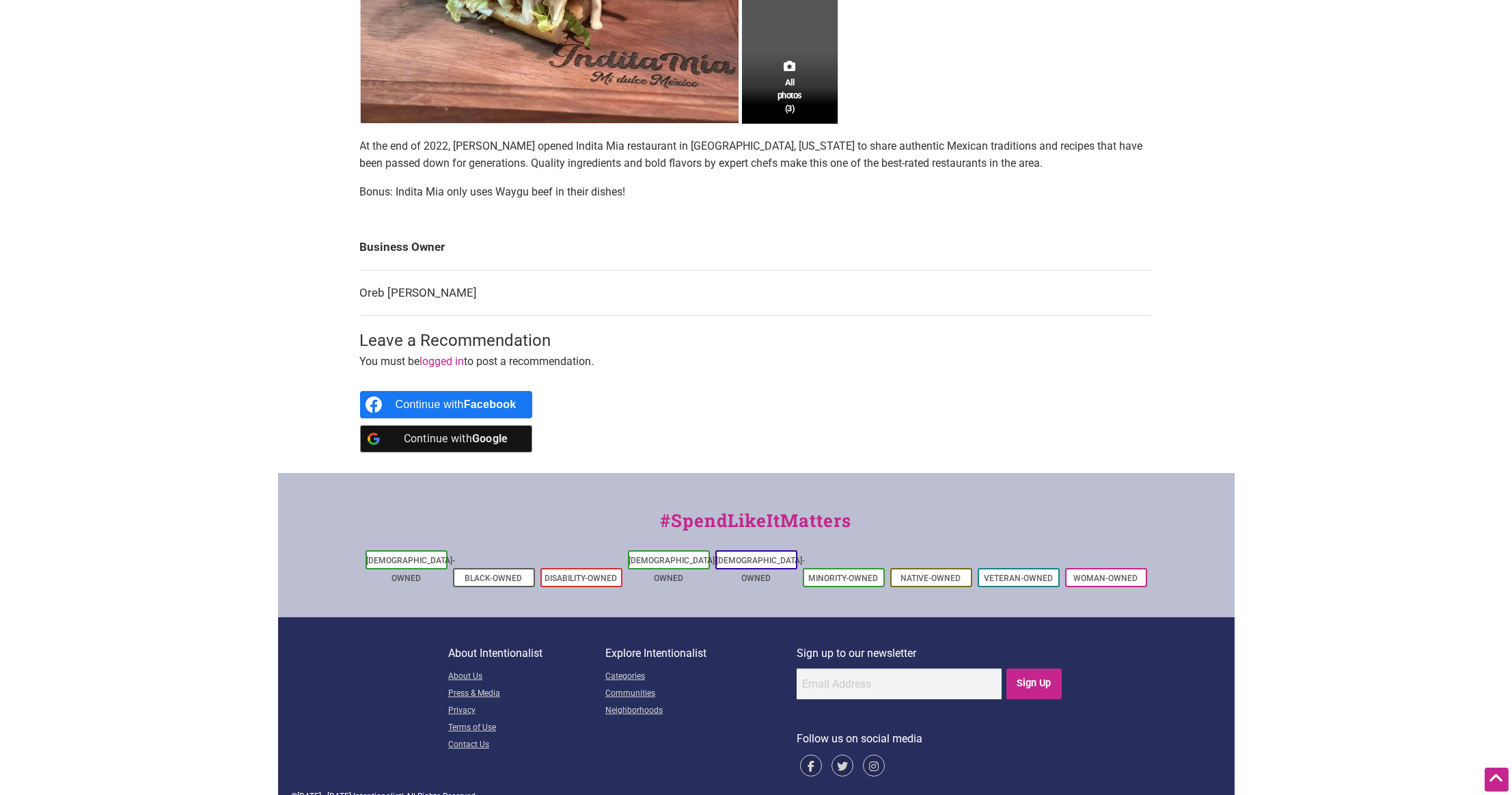
scroll to position [491, 0]
